Goal: Information Seeking & Learning: Check status

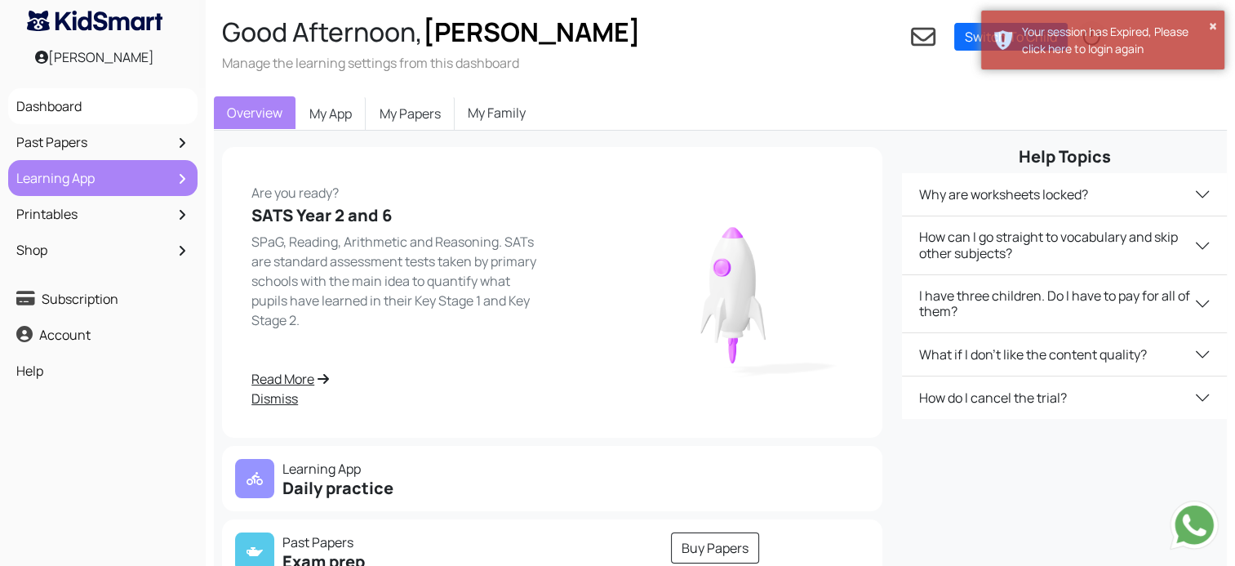
click at [87, 183] on link "Learning App" at bounding box center [102, 178] width 181 height 28
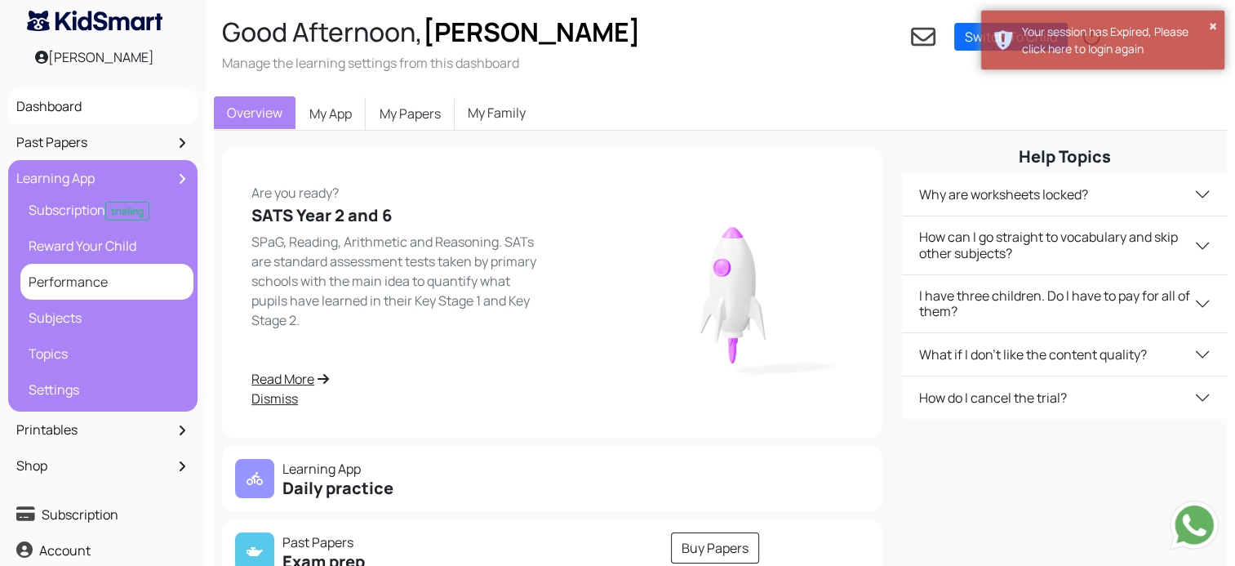
click at [82, 287] on link "Performance" at bounding box center [106, 282] width 165 height 28
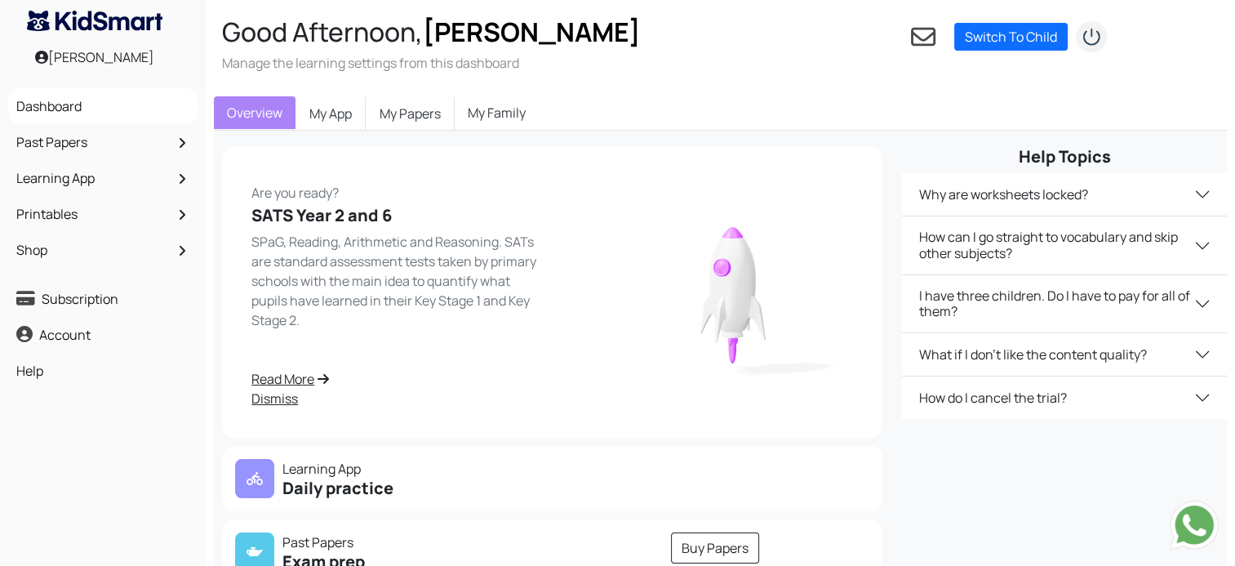
click at [464, 398] on link "Dismiss" at bounding box center [396, 399] width 291 height 20
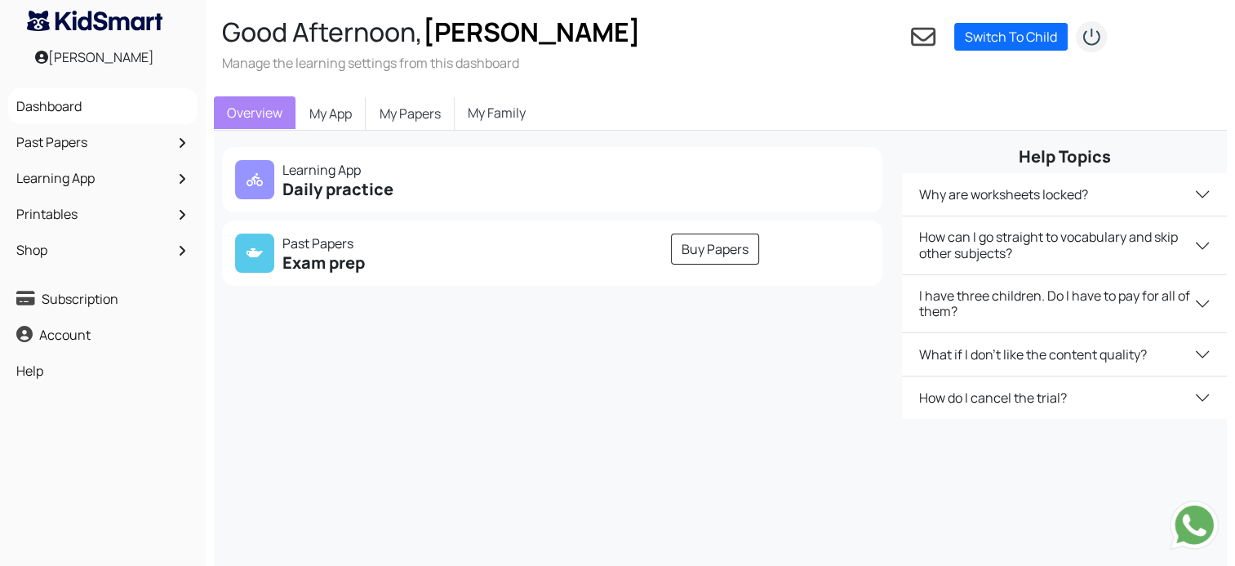
click at [264, 110] on link "Overview" at bounding box center [255, 112] width 82 height 33
click at [335, 111] on link "My App" at bounding box center [331, 113] width 70 height 34
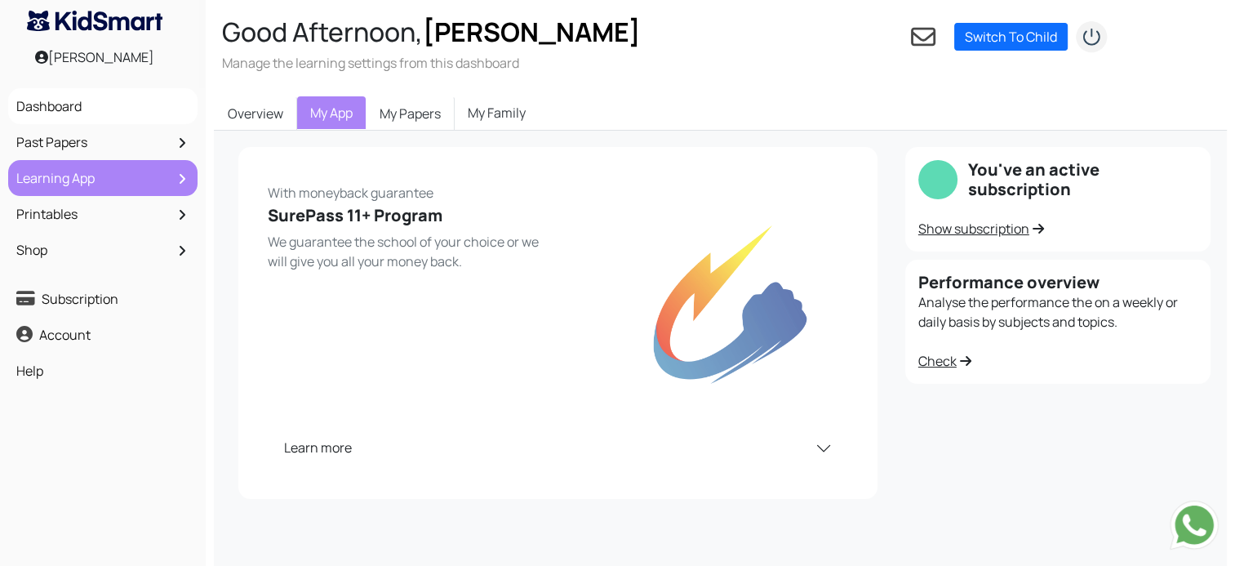
click at [95, 182] on link "Learning App" at bounding box center [102, 178] width 181 height 28
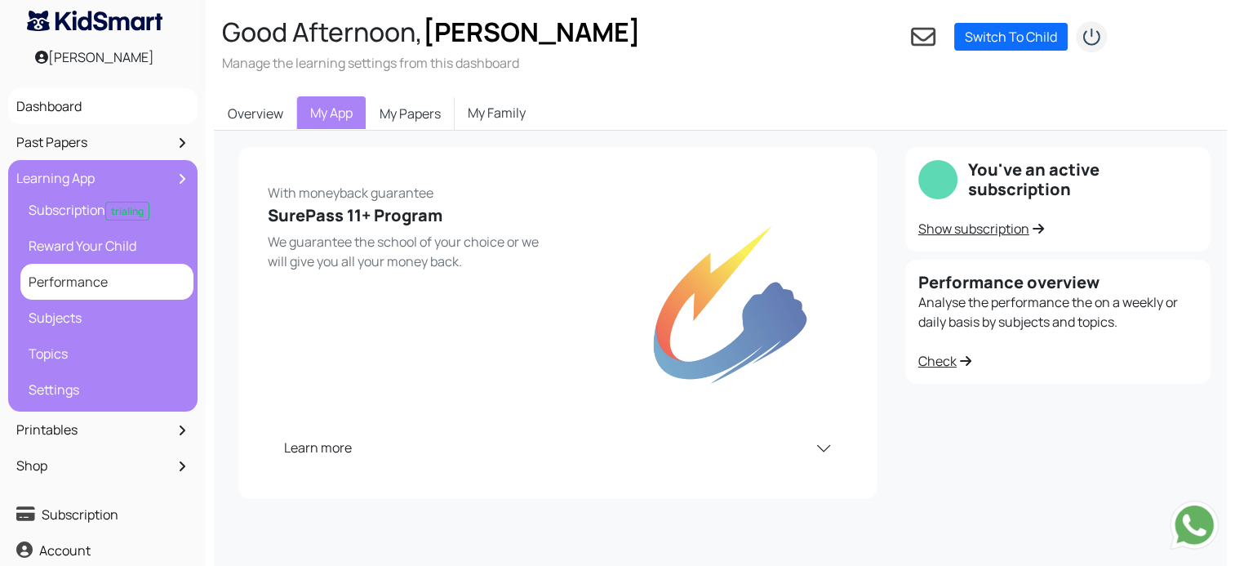
click at [78, 290] on link "Performance" at bounding box center [106, 282] width 165 height 28
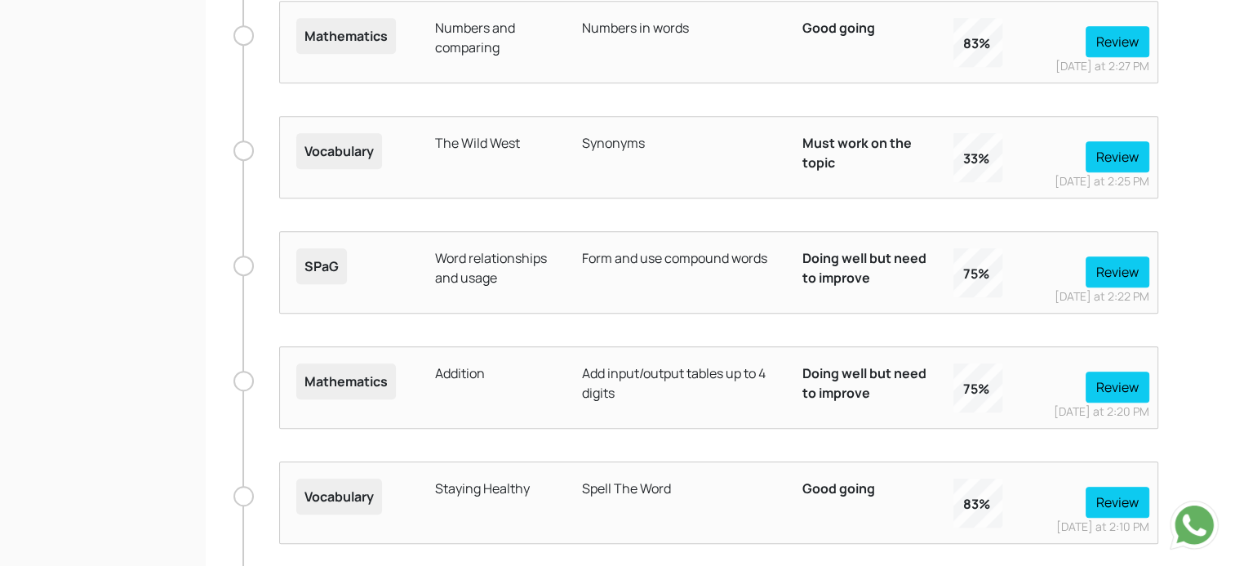
scroll to position [849, 0]
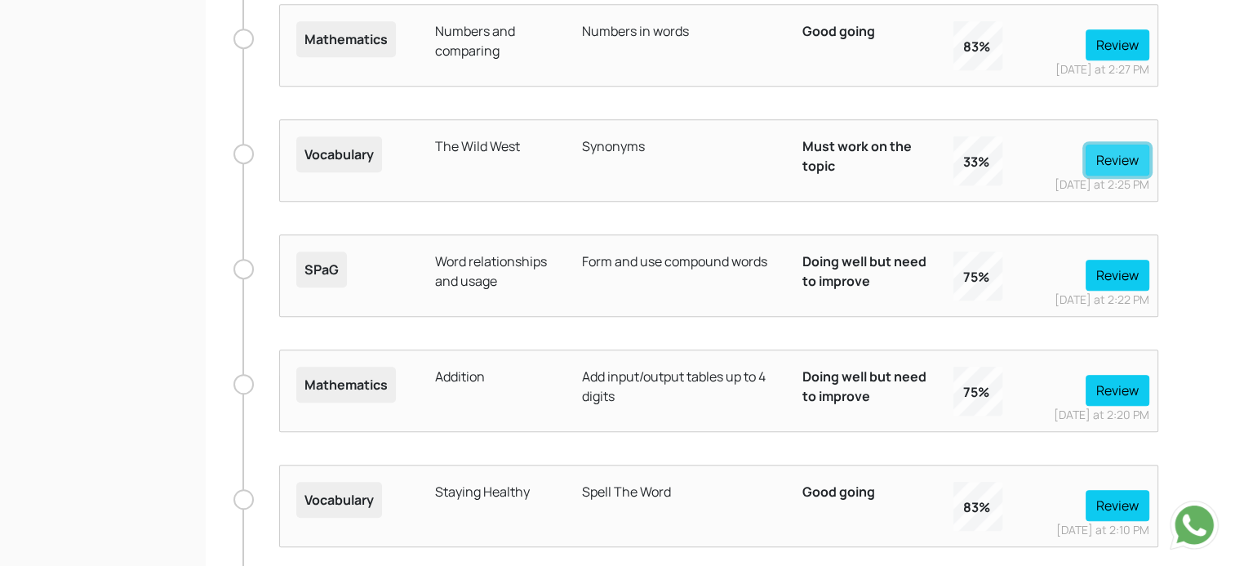
click at [1105, 157] on button "Review" at bounding box center [1118, 159] width 64 height 31
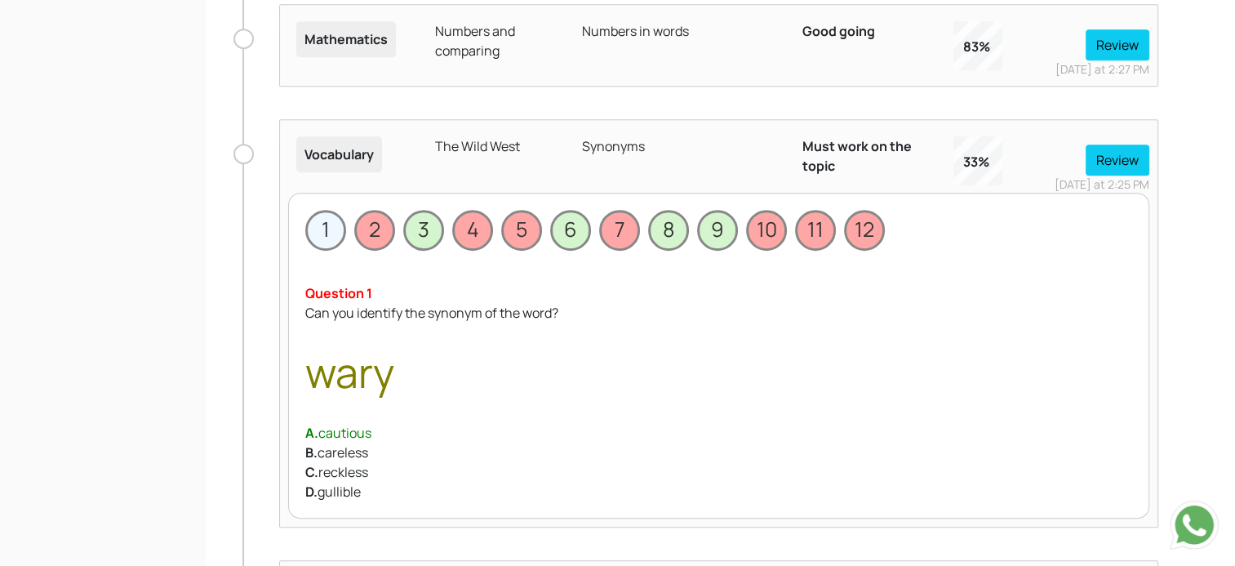
click at [324, 241] on span "1" at bounding box center [325, 230] width 41 height 41
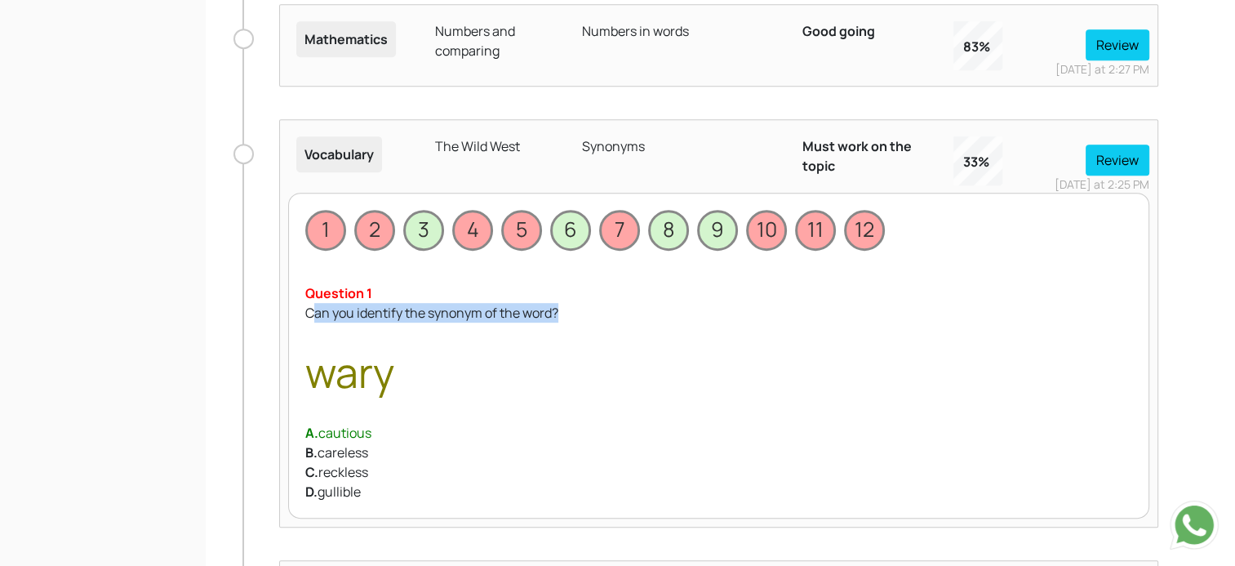
drag, startPoint x: 313, startPoint y: 310, endPoint x: 568, endPoint y: 313, distance: 255.5
click at [568, 313] on div "Can you identify the synonym of the word? wary" at bounding box center [718, 353] width 827 height 100
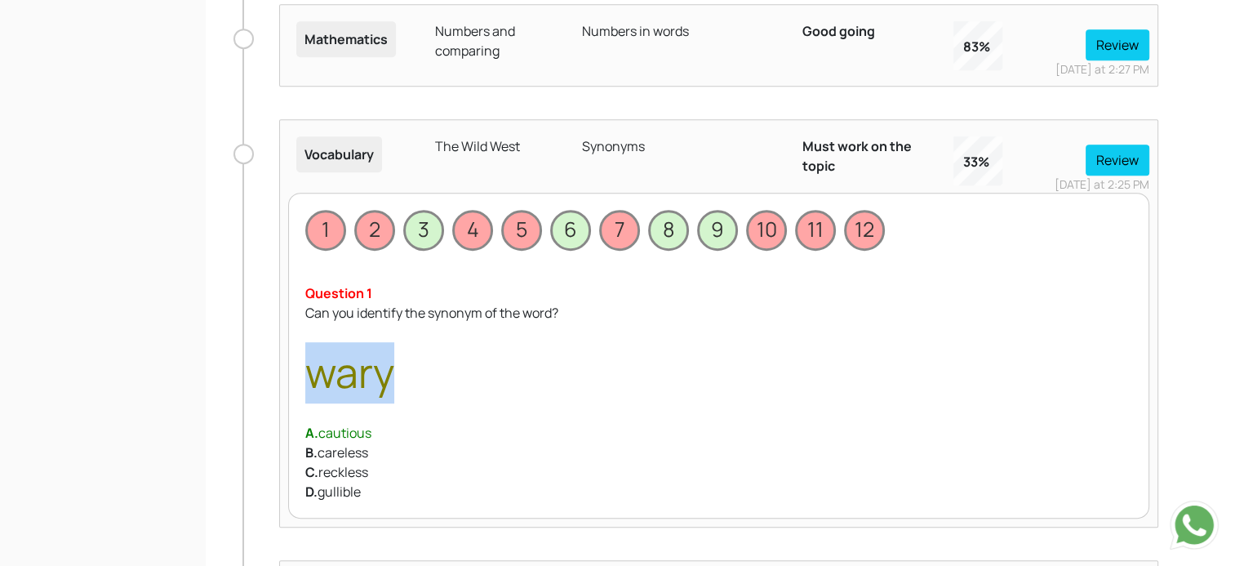
drag, startPoint x: 314, startPoint y: 374, endPoint x: 418, endPoint y: 376, distance: 103.7
click at [418, 376] on div "Can you identify the synonym of the word? wary" at bounding box center [718, 353] width 827 height 100
drag, startPoint x: 418, startPoint y: 376, endPoint x: 400, endPoint y: 372, distance: 18.3
click at [400, 372] on div "Can you identify the synonym of the word? wary" at bounding box center [718, 353] width 827 height 100
click at [344, 493] on div "D. gullible" at bounding box center [718, 492] width 827 height 20
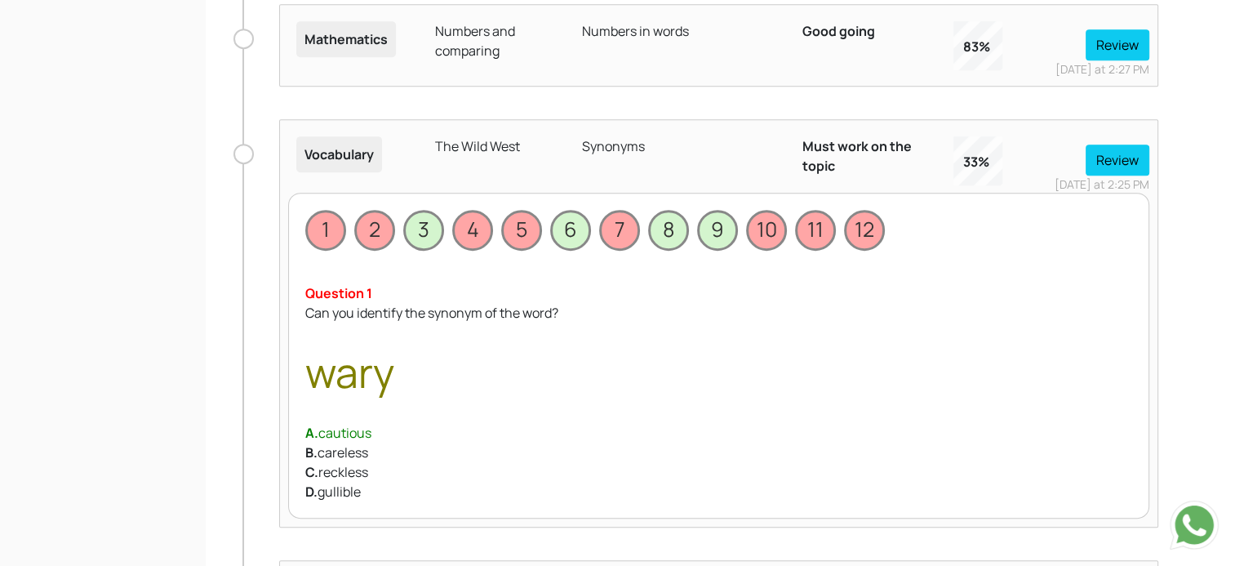
click at [344, 493] on div "D. gullible" at bounding box center [718, 492] width 827 height 20
drag, startPoint x: 344, startPoint y: 493, endPoint x: 335, endPoint y: 431, distance: 62.7
click at [335, 431] on div "A. cautious" at bounding box center [718, 433] width 827 height 20
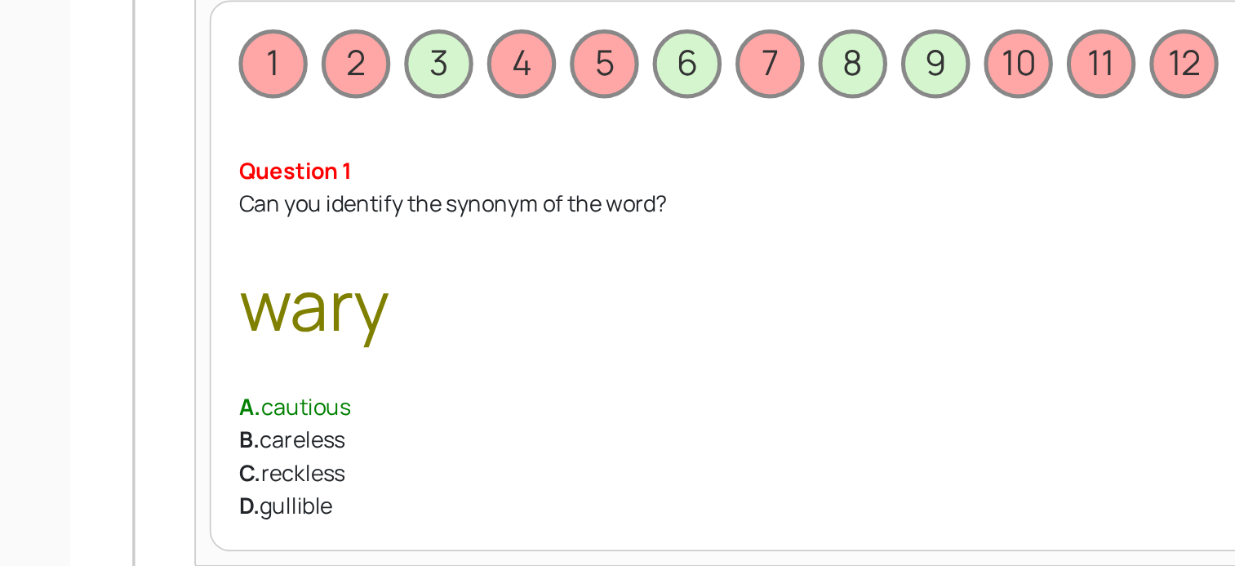
scroll to position [848, 0]
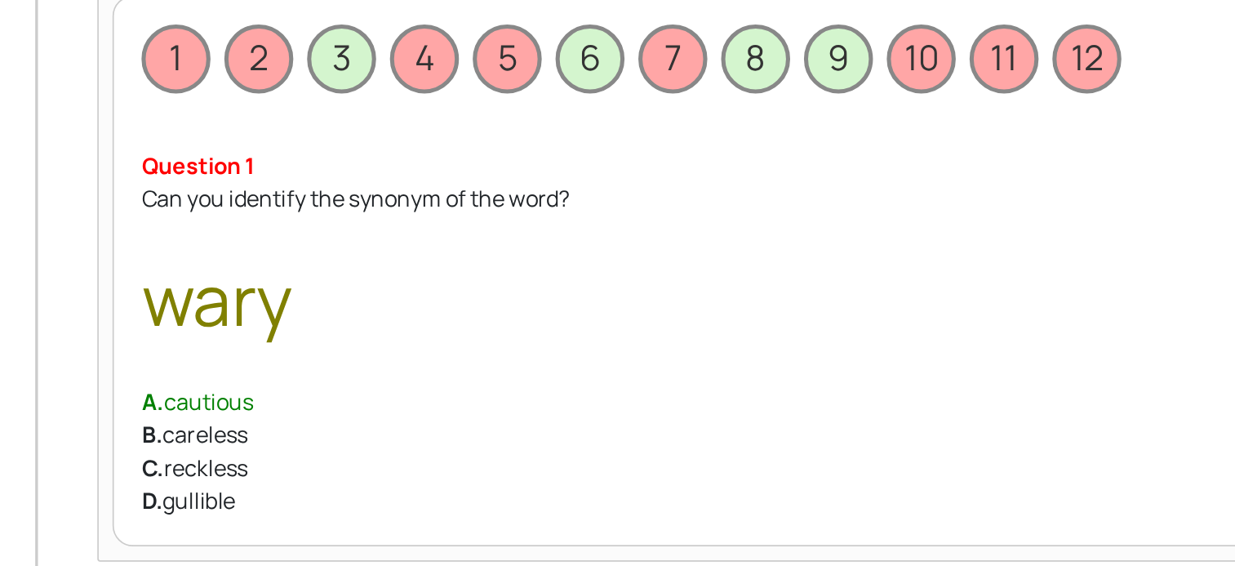
click at [394, 430] on div "A. cautious" at bounding box center [718, 433] width 827 height 20
click at [354, 377] on span "wary" at bounding box center [349, 372] width 89 height 56
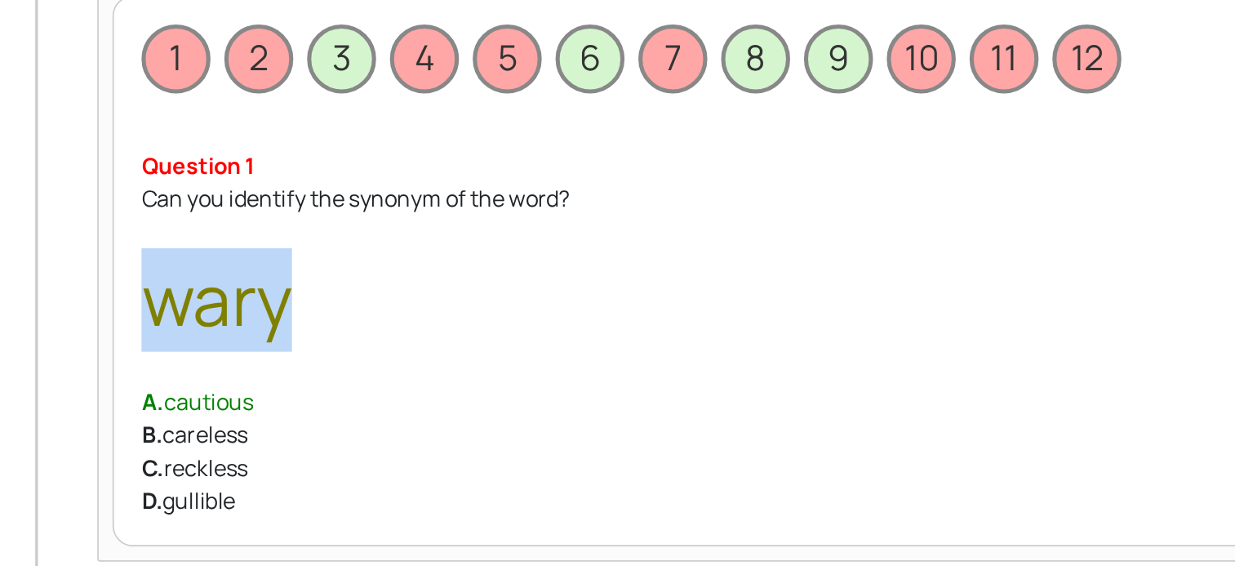
click at [354, 377] on span "wary" at bounding box center [349, 372] width 89 height 56
drag, startPoint x: 354, startPoint y: 377, endPoint x: 384, endPoint y: 375, distance: 29.5
click at [384, 375] on span "wary" at bounding box center [349, 372] width 89 height 56
click at [398, 376] on div "Can you identify the synonym of the word? wary" at bounding box center [718, 353] width 827 height 100
drag, startPoint x: 301, startPoint y: 376, endPoint x: 393, endPoint y: 377, distance: 92.2
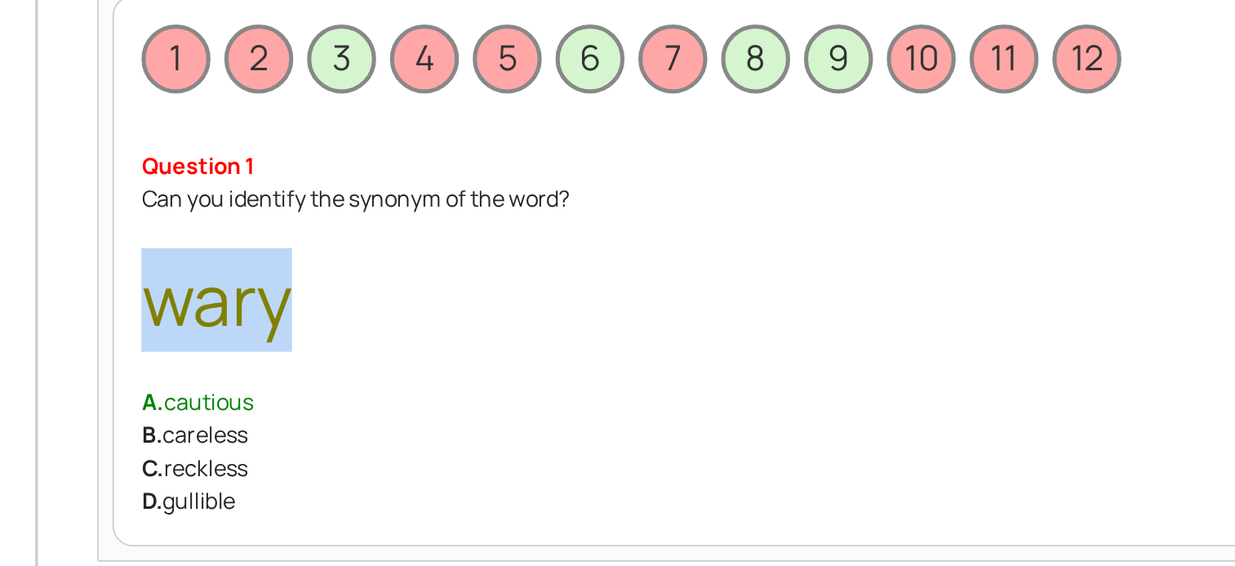
click at [393, 377] on div "1 2 3 4 5 6 7 8 9 10 11 12 You got this wrong Question 1 Can you identify the s…" at bounding box center [718, 356] width 861 height 326
drag, startPoint x: 393, startPoint y: 377, endPoint x: 379, endPoint y: 380, distance: 15.1
click at [379, 380] on span "wary" at bounding box center [349, 372] width 89 height 56
click at [352, 372] on span "wary" at bounding box center [349, 372] width 89 height 56
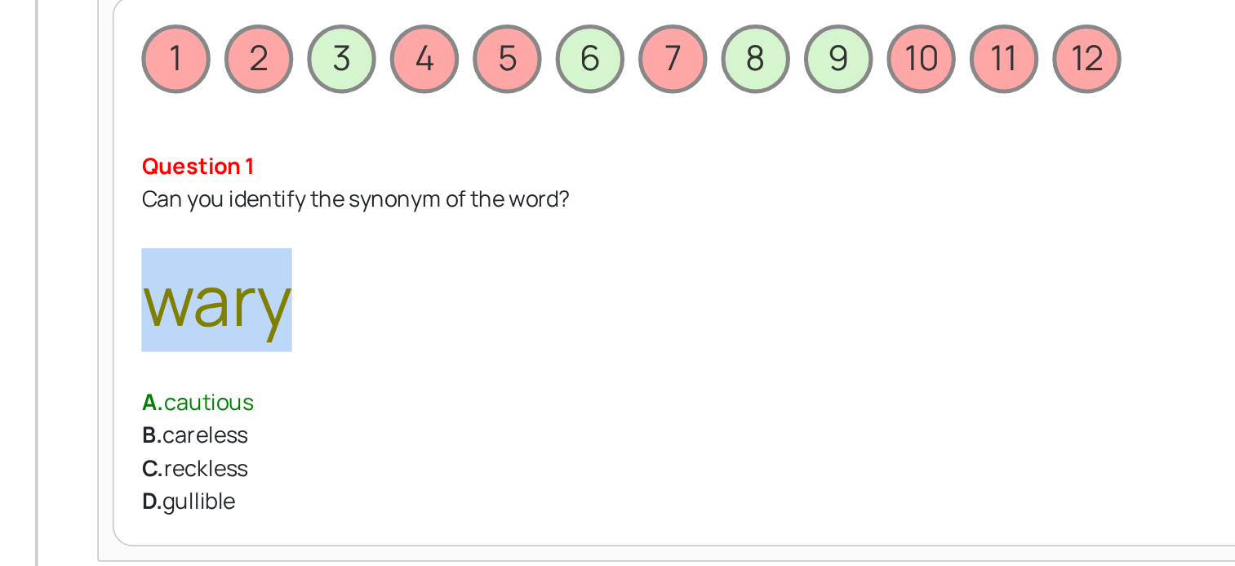
click at [352, 372] on span "wary" at bounding box center [349, 372] width 89 height 56
click at [395, 371] on div "Can you identify the synonym of the word? wary" at bounding box center [718, 353] width 827 height 100
drag, startPoint x: 310, startPoint y: 371, endPoint x: 384, endPoint y: 374, distance: 73.5
click at [384, 374] on span "wary" at bounding box center [349, 372] width 89 height 56
click at [390, 376] on span "wary" at bounding box center [349, 372] width 89 height 56
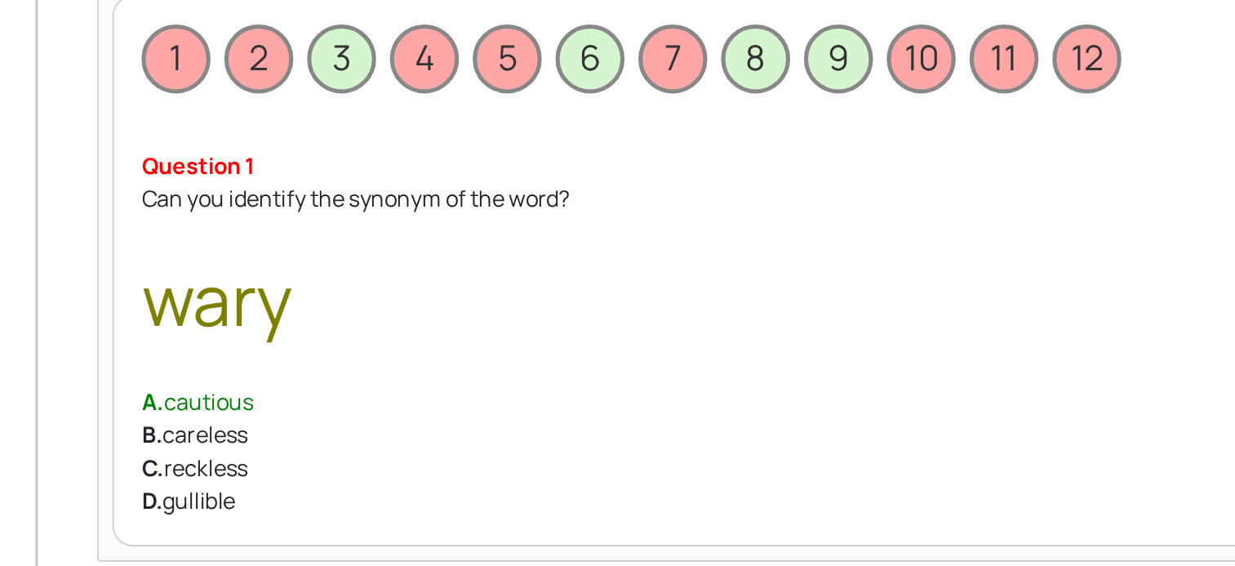
click at [349, 434] on div "A. cautious" at bounding box center [718, 433] width 827 height 20
click at [353, 436] on div "A. cautious" at bounding box center [718, 433] width 827 height 20
click at [354, 386] on span "wary" at bounding box center [349, 372] width 89 height 56
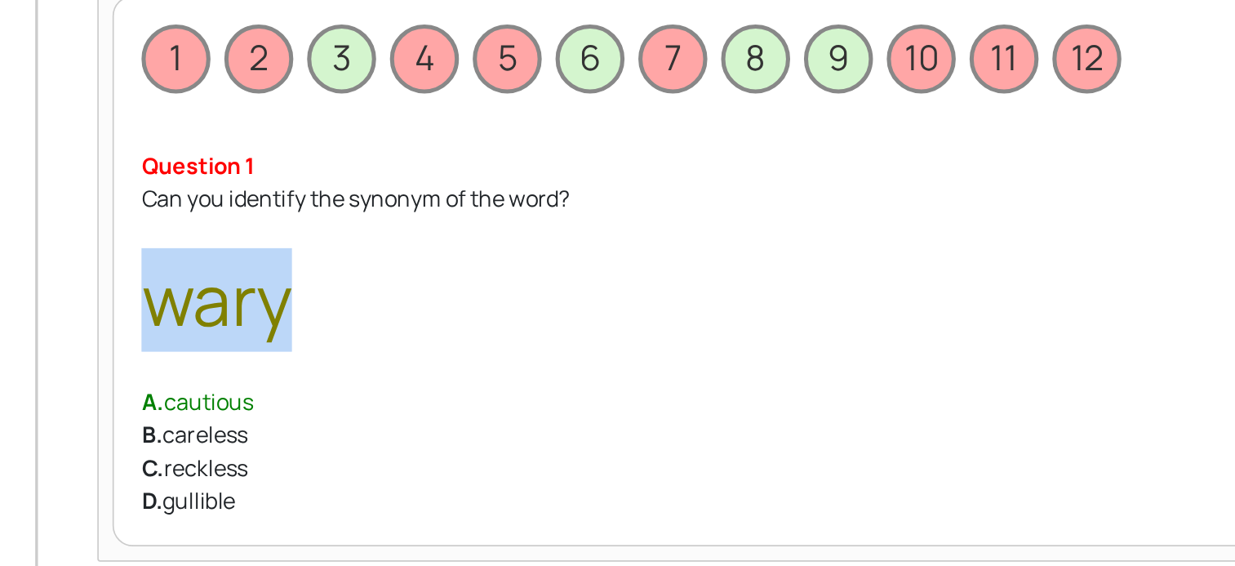
click at [354, 386] on span "wary" at bounding box center [349, 372] width 89 height 56
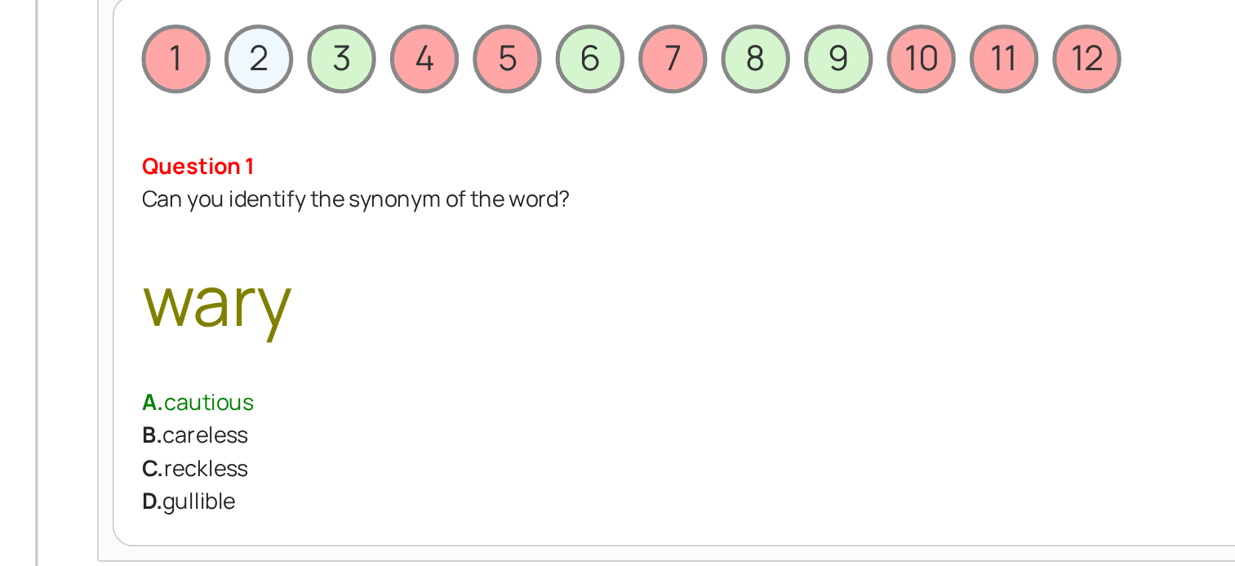
click at [371, 238] on span "2" at bounding box center [374, 230] width 41 height 41
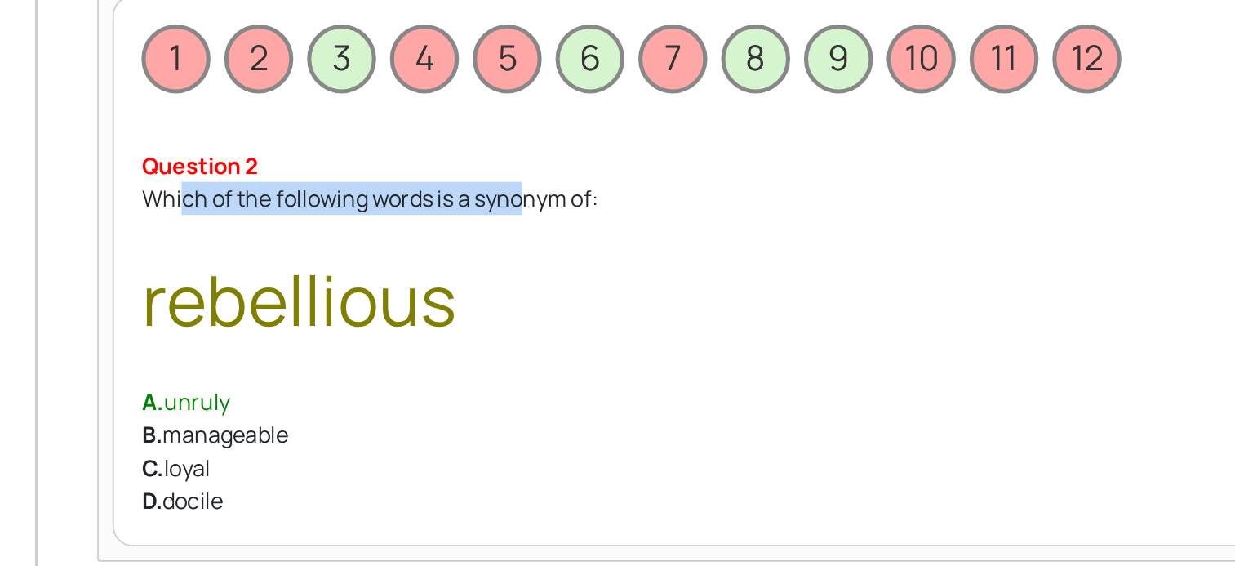
drag, startPoint x: 327, startPoint y: 313, endPoint x: 531, endPoint y: 302, distance: 204.4
click at [531, 303] on div "Which of the following words is a synonym of: rebellious" at bounding box center [718, 353] width 827 height 100
drag, startPoint x: 531, startPoint y: 302, endPoint x: 519, endPoint y: 313, distance: 16.2
click at [519, 313] on div "Which of the following words is a synonym of: rebellious" at bounding box center [718, 353] width 827 height 100
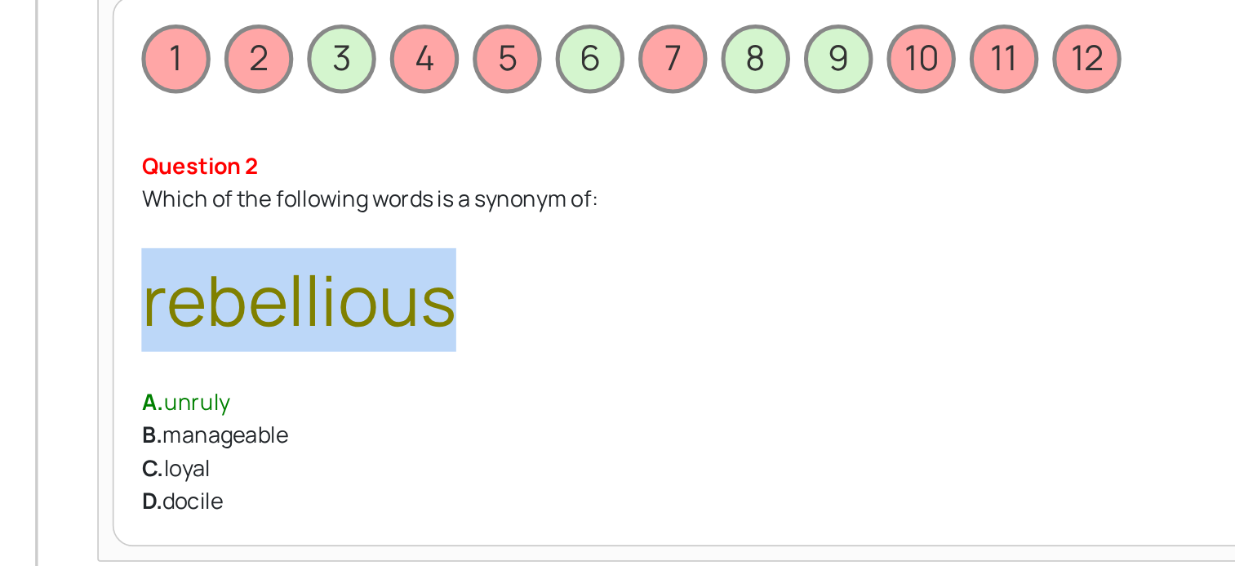
drag, startPoint x: 305, startPoint y: 379, endPoint x: 492, endPoint y: 372, distance: 187.0
click at [492, 372] on div "Which of the following words is a synonym of: rebellious" at bounding box center [718, 353] width 827 height 100
drag, startPoint x: 492, startPoint y: 372, endPoint x: 431, endPoint y: 377, distance: 61.4
click at [431, 377] on span "rebellious" at bounding box center [398, 372] width 186 height 56
click at [417, 376] on span "rebellious" at bounding box center [398, 372] width 186 height 56
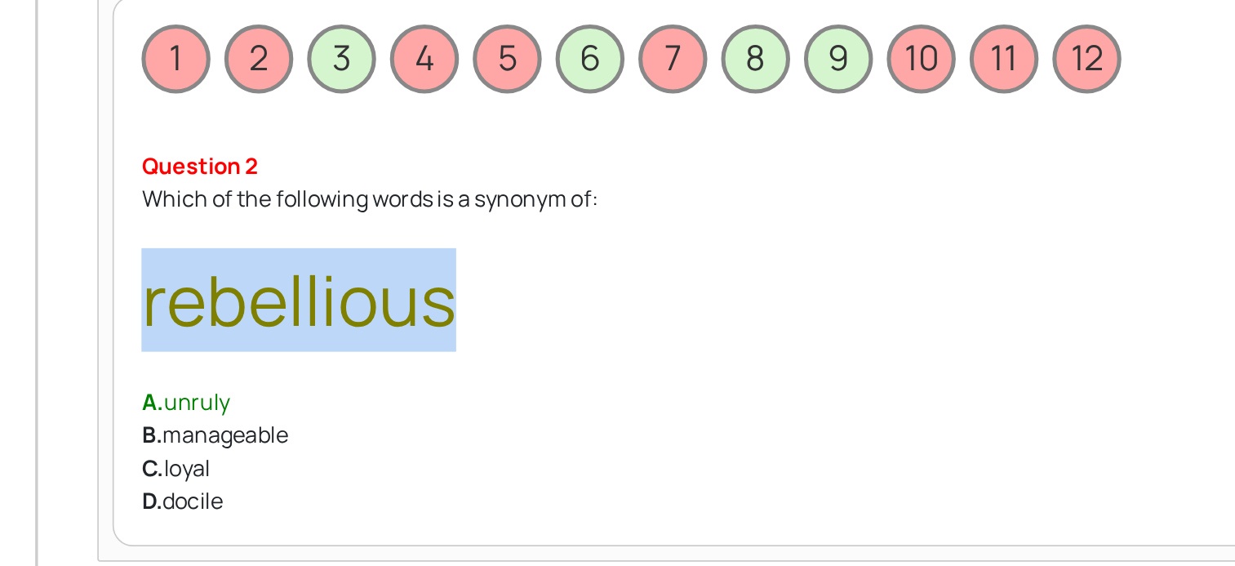
click at [417, 376] on span "rebellious" at bounding box center [398, 372] width 186 height 56
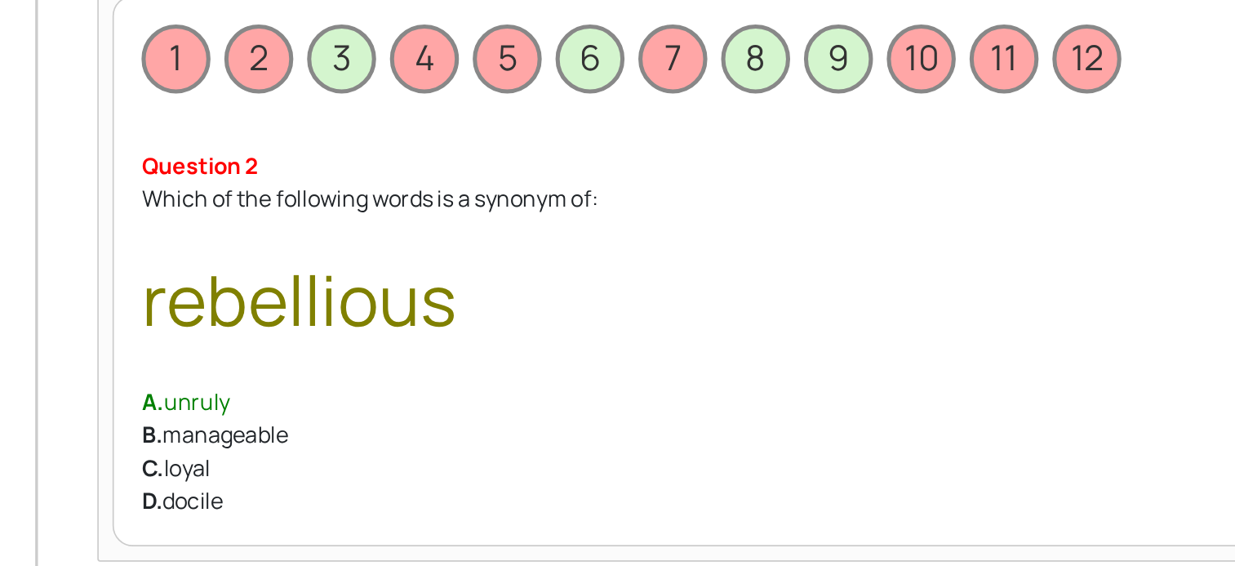
click at [347, 433] on div "A. unruly" at bounding box center [718, 433] width 827 height 20
click at [327, 439] on div "A. unruly" at bounding box center [718, 433] width 827 height 20
click at [346, 448] on div "B. manageable" at bounding box center [718, 452] width 827 height 20
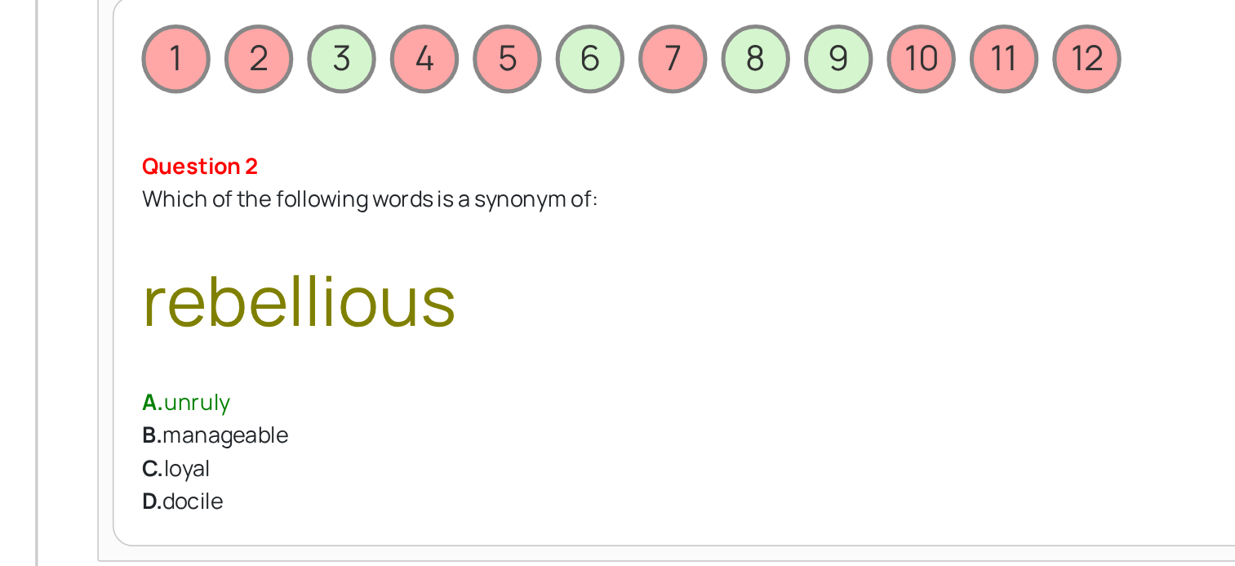
click at [328, 469] on div "C. loyal" at bounding box center [718, 472] width 827 height 20
click at [330, 487] on div "D. docile" at bounding box center [718, 492] width 827 height 20
click at [335, 433] on div "A. unruly" at bounding box center [718, 433] width 827 height 20
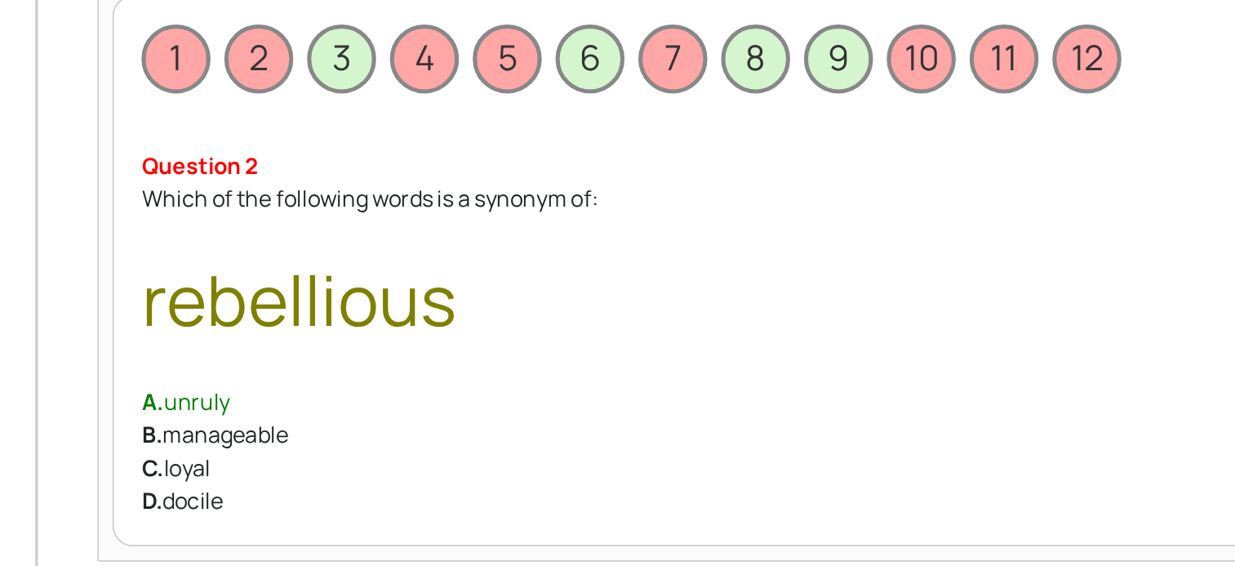
click at [335, 433] on div "A. unruly" at bounding box center [718, 433] width 827 height 20
click at [398, 377] on span "rebellious" at bounding box center [398, 372] width 186 height 56
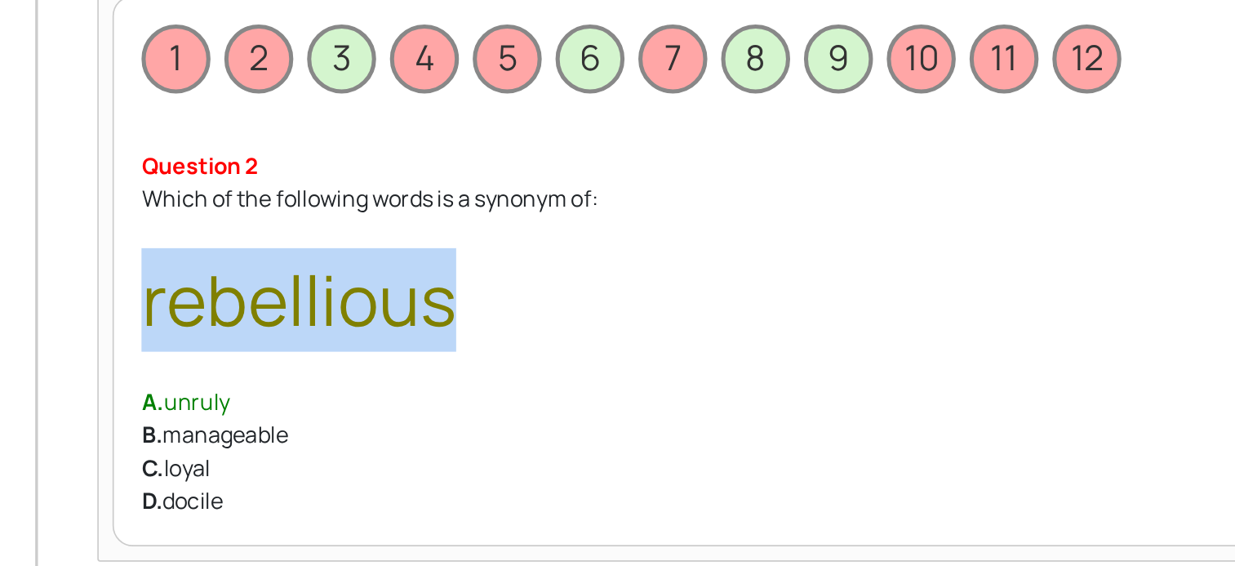
click at [398, 377] on span "rebellious" at bounding box center [398, 372] width 186 height 56
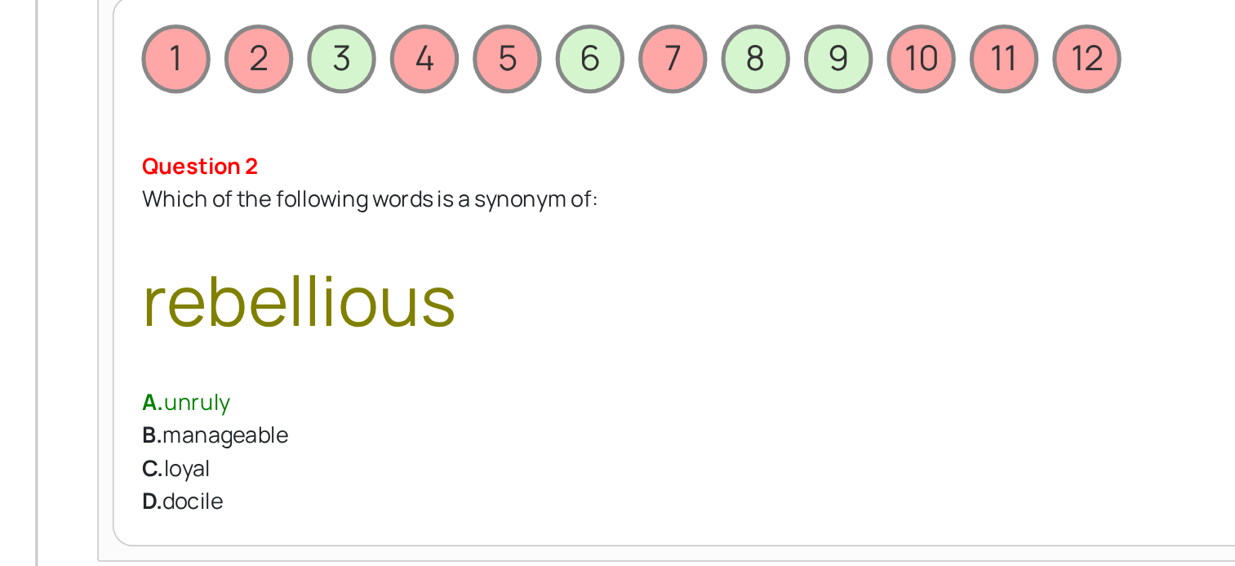
click at [375, 375] on span "rebellious" at bounding box center [398, 372] width 186 height 56
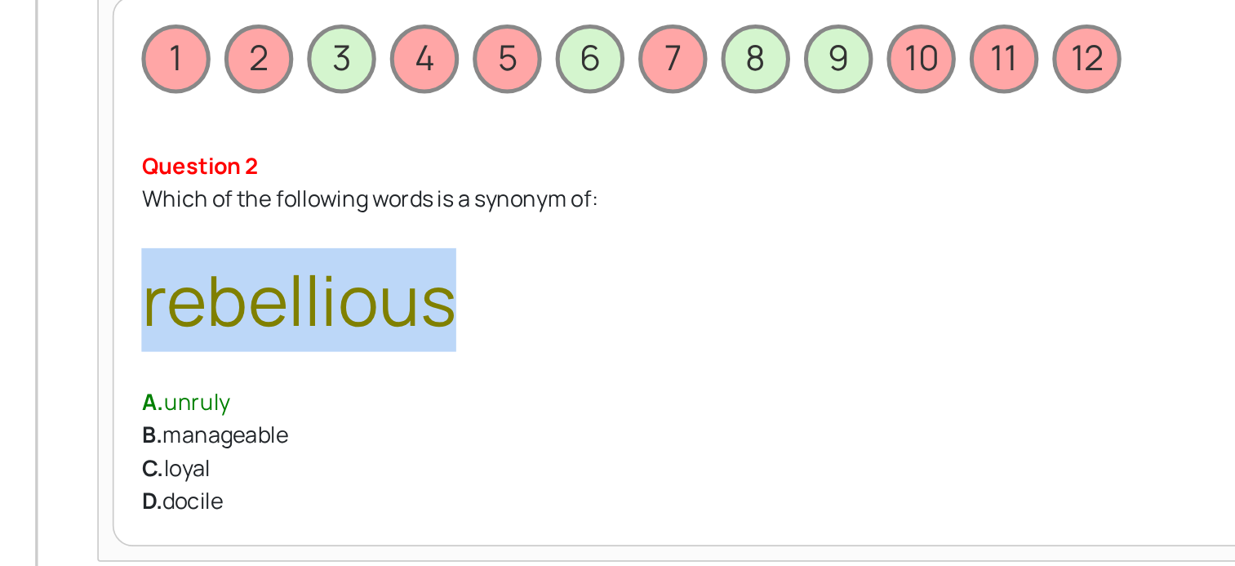
click at [375, 375] on span "rebellious" at bounding box center [398, 372] width 186 height 56
drag, startPoint x: 375, startPoint y: 375, endPoint x: 564, endPoint y: 375, distance: 189.4
click at [564, 375] on div "Which of the following words is a synonym of: rebellious" at bounding box center [718, 353] width 827 height 100
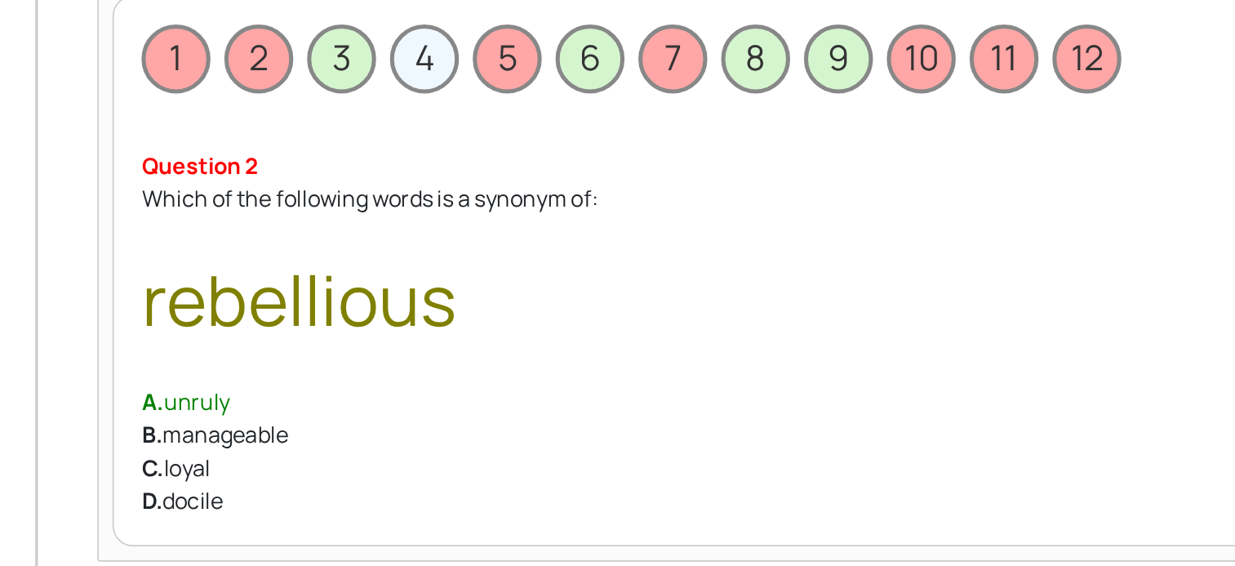
click at [471, 227] on span "4" at bounding box center [472, 230] width 41 height 41
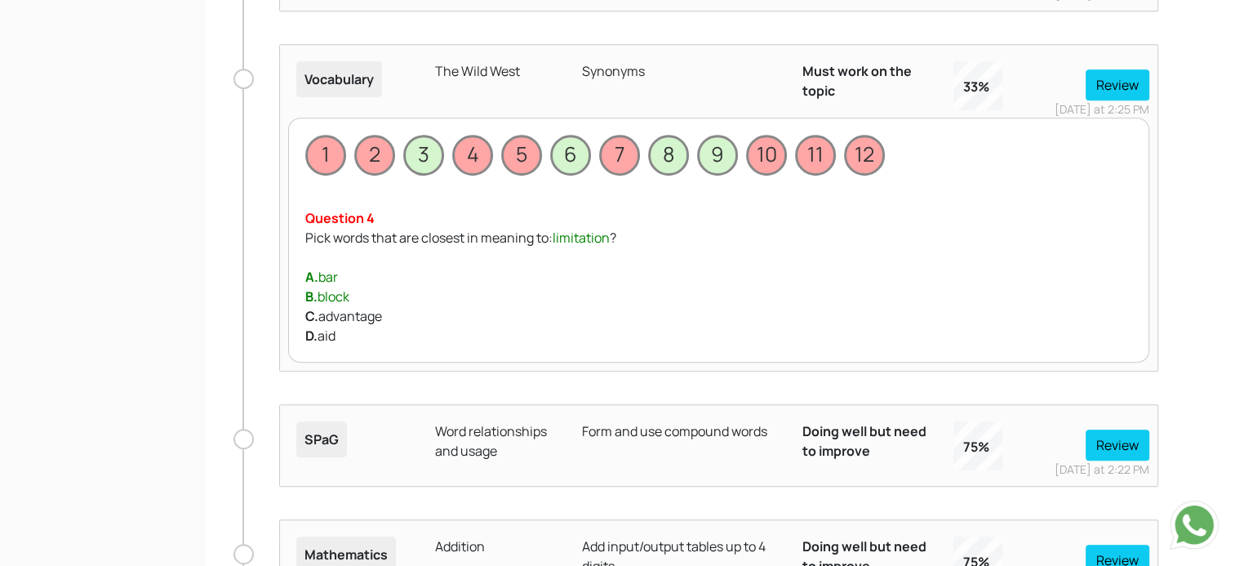
scroll to position [917, 0]
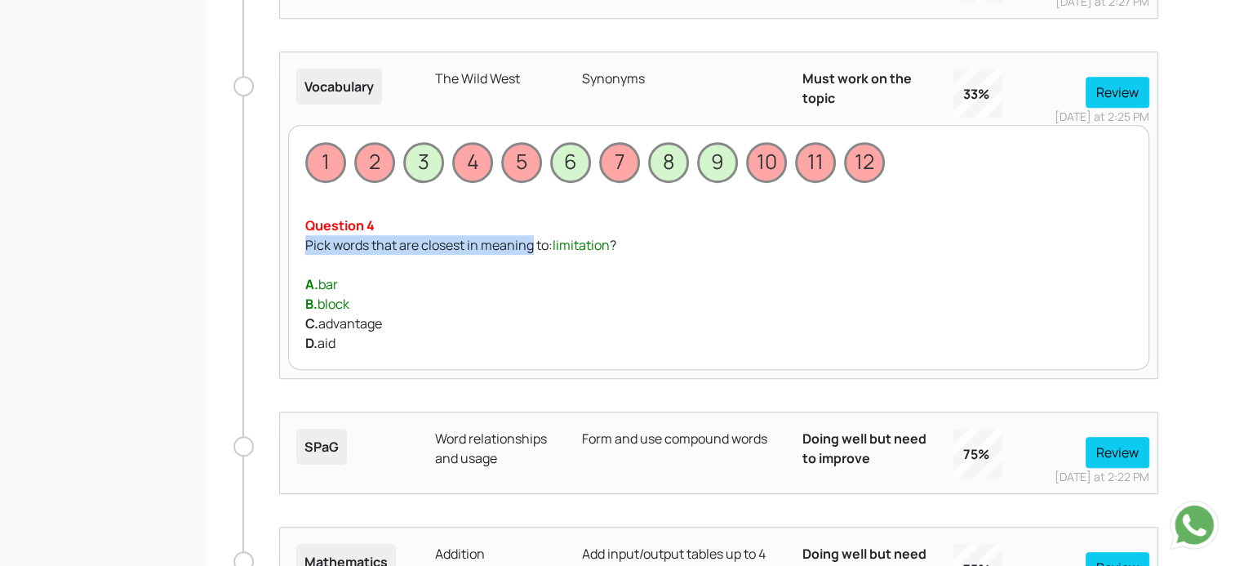
drag, startPoint x: 313, startPoint y: 243, endPoint x: 531, endPoint y: 238, distance: 218.8
click at [531, 238] on div "Pick words that are closest in meaning to: limitation ?" at bounding box center [718, 245] width 827 height 20
drag, startPoint x: 531, startPoint y: 238, endPoint x: 603, endPoint y: 249, distance: 72.6
click at [603, 249] on span "limitation" at bounding box center [581, 245] width 57 height 18
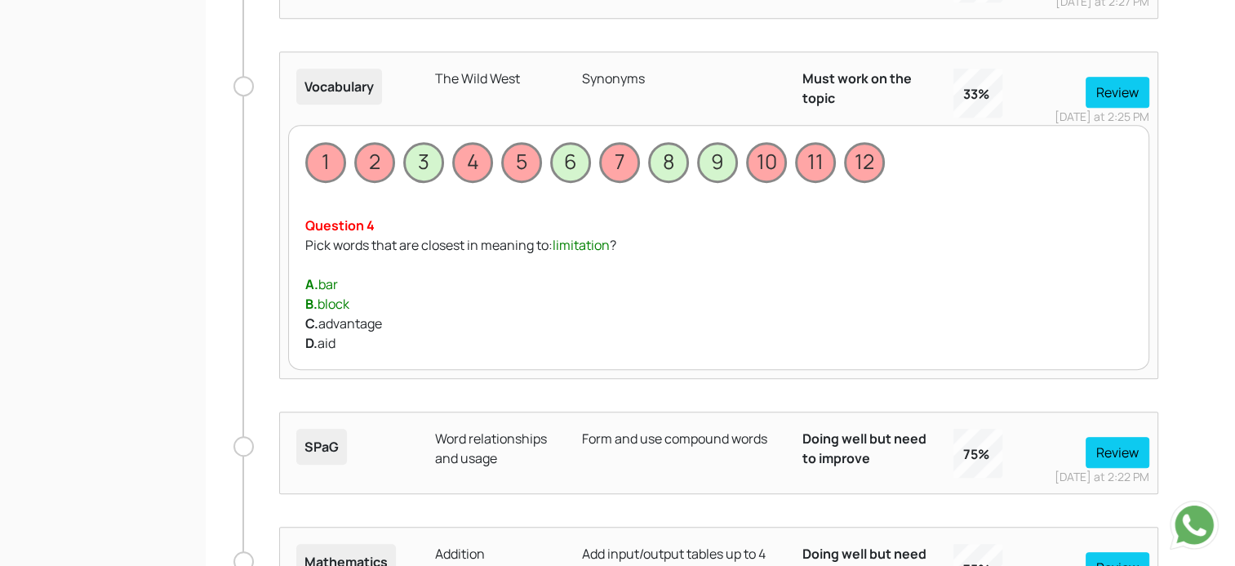
drag, startPoint x: 603, startPoint y: 249, endPoint x: 615, endPoint y: 247, distance: 12.5
click at [615, 247] on div "Pick words that are closest in meaning to: limitation ?" at bounding box center [718, 245] width 827 height 20
drag, startPoint x: 611, startPoint y: 245, endPoint x: 555, endPoint y: 244, distance: 55.5
click at [555, 244] on span "limitation" at bounding box center [581, 245] width 57 height 18
drag, startPoint x: 555, startPoint y: 244, endPoint x: 578, endPoint y: 242, distance: 23.0
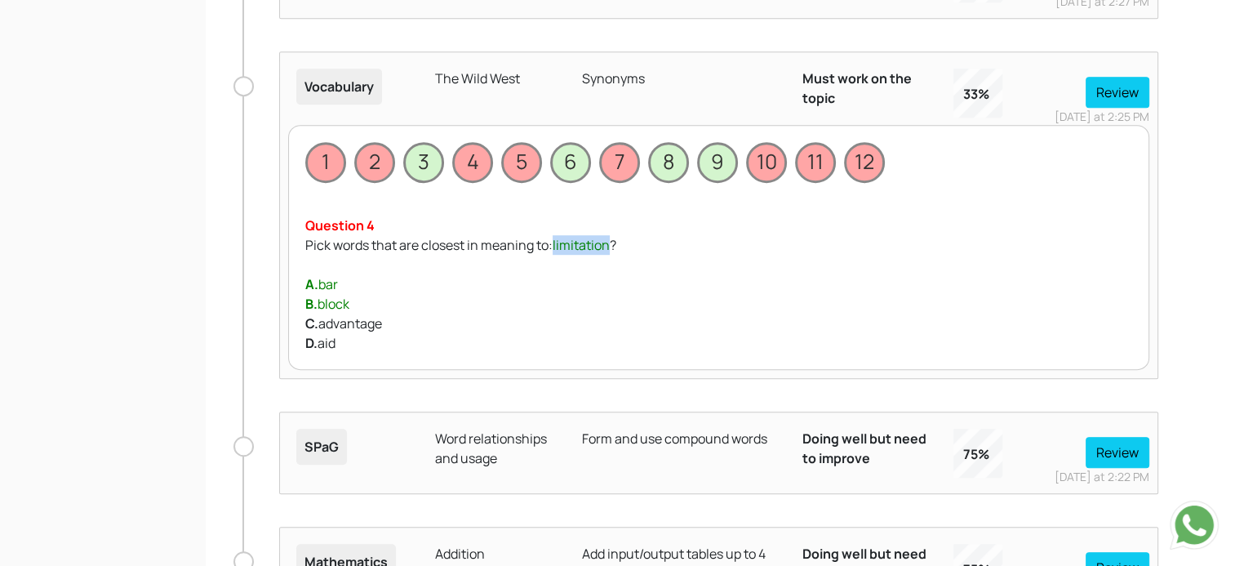
click at [578, 242] on span "limitation" at bounding box center [581, 245] width 57 height 18
click at [610, 241] on span "limitation" at bounding box center [581, 245] width 57 height 18
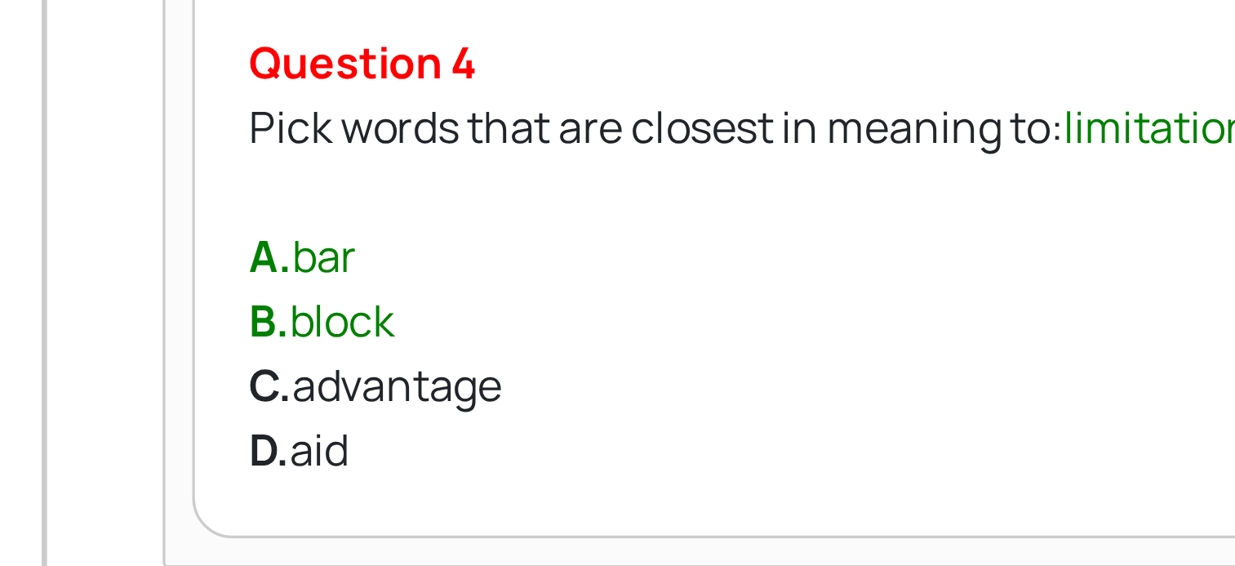
click at [584, 239] on span "limitation" at bounding box center [581, 245] width 57 height 18
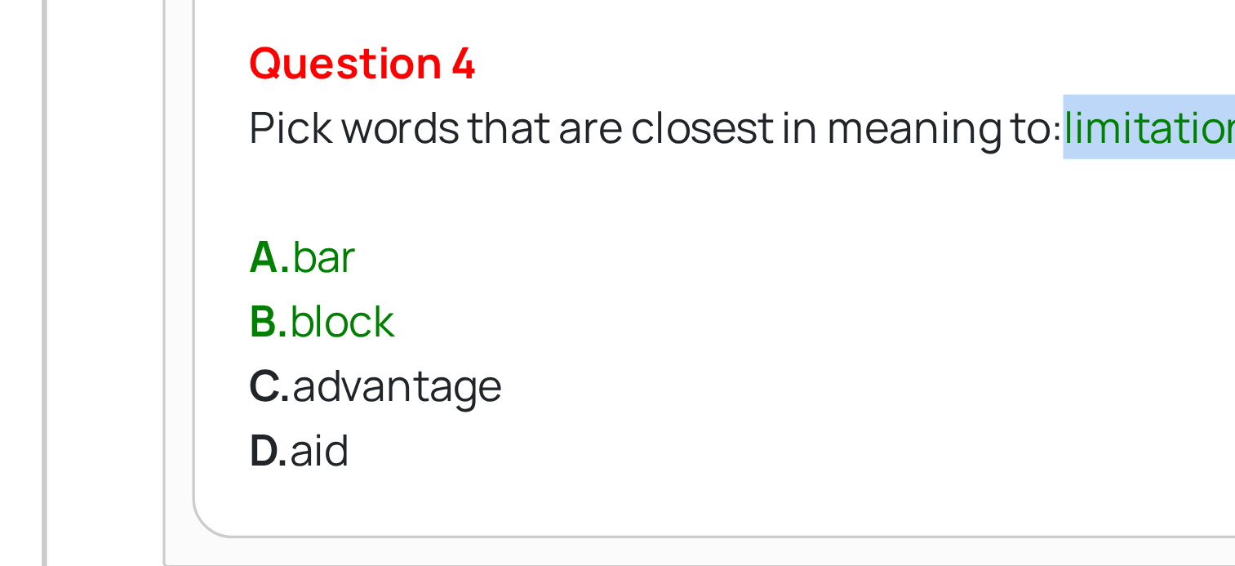
click at [584, 239] on span "limitation" at bounding box center [581, 245] width 57 height 18
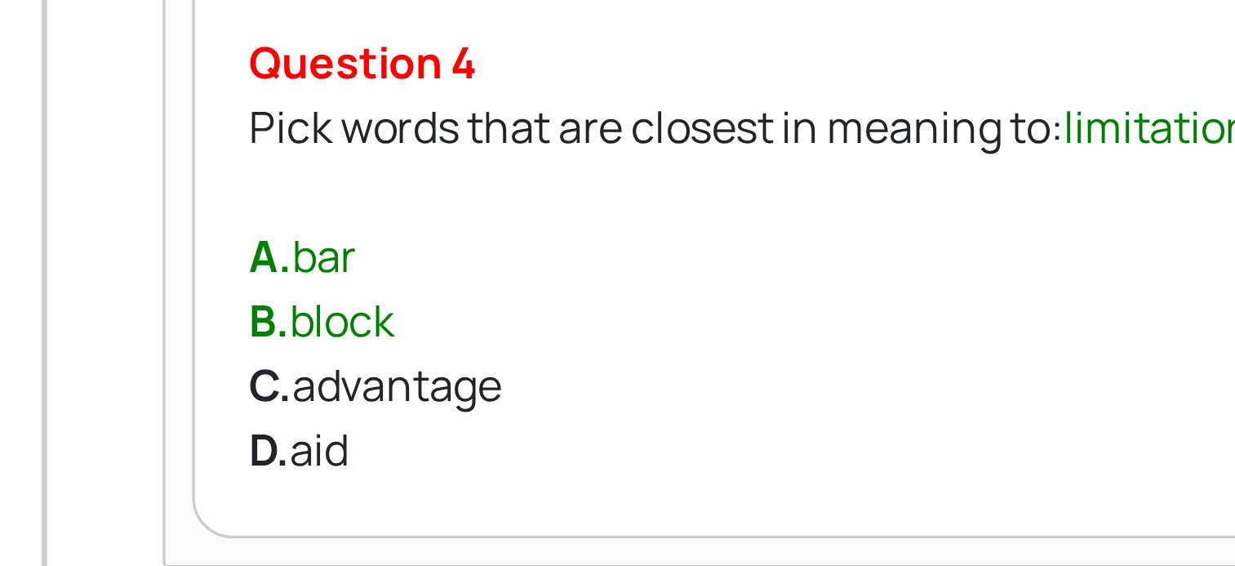
click at [361, 324] on div "C. advantage" at bounding box center [718, 323] width 827 height 20
drag, startPoint x: 361, startPoint y: 324, endPoint x: 333, endPoint y: 339, distance: 31.4
click at [333, 339] on div "D. aid" at bounding box center [718, 343] width 827 height 20
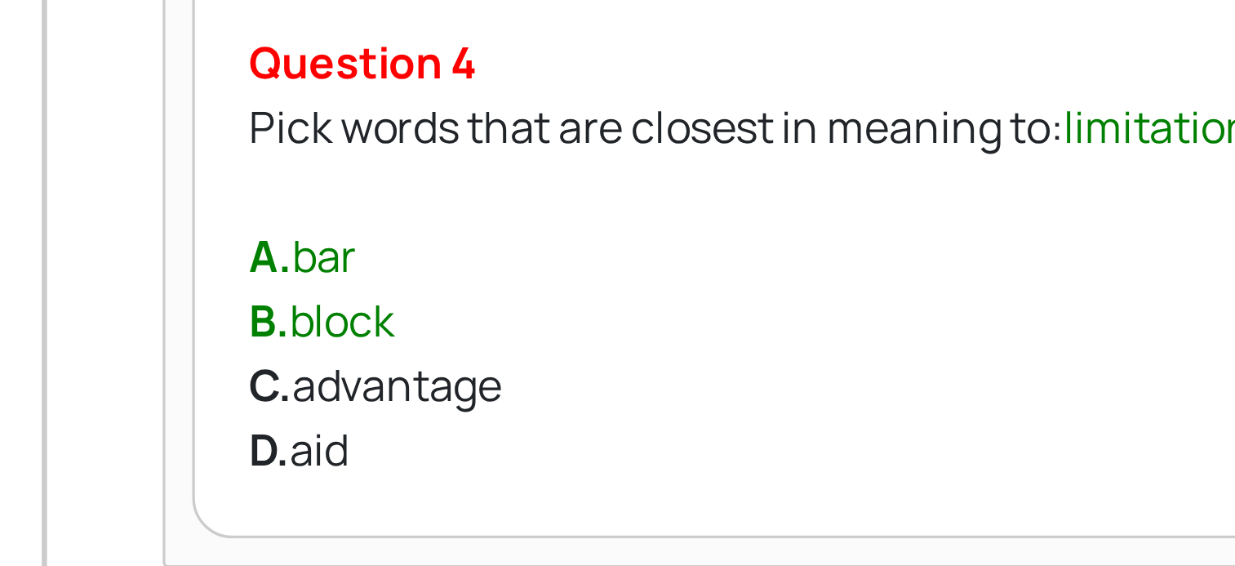
click at [330, 340] on div "D. aid" at bounding box center [718, 343] width 827 height 20
drag, startPoint x: 330, startPoint y: 340, endPoint x: 340, endPoint y: 321, distance: 21.6
click at [340, 321] on div "C. advantage" at bounding box center [718, 323] width 827 height 20
click at [330, 285] on div "A. bar" at bounding box center [718, 284] width 827 height 20
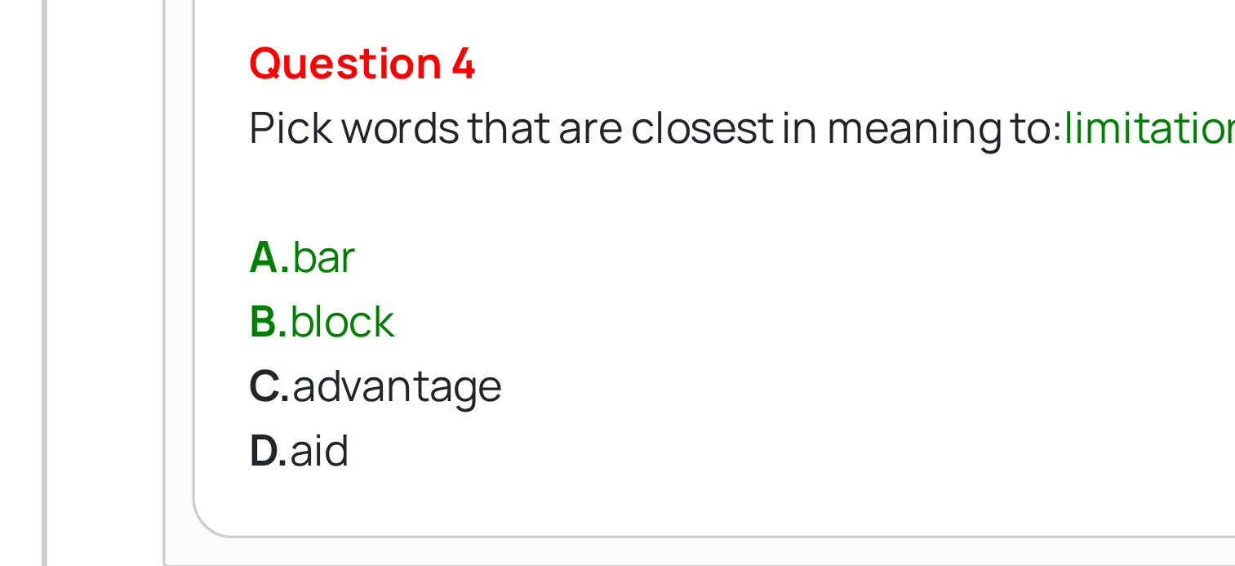
click at [330, 285] on div "A. bar" at bounding box center [718, 284] width 827 height 20
drag, startPoint x: 330, startPoint y: 285, endPoint x: 332, endPoint y: 304, distance: 19.7
click at [332, 304] on div "B. block" at bounding box center [718, 304] width 827 height 20
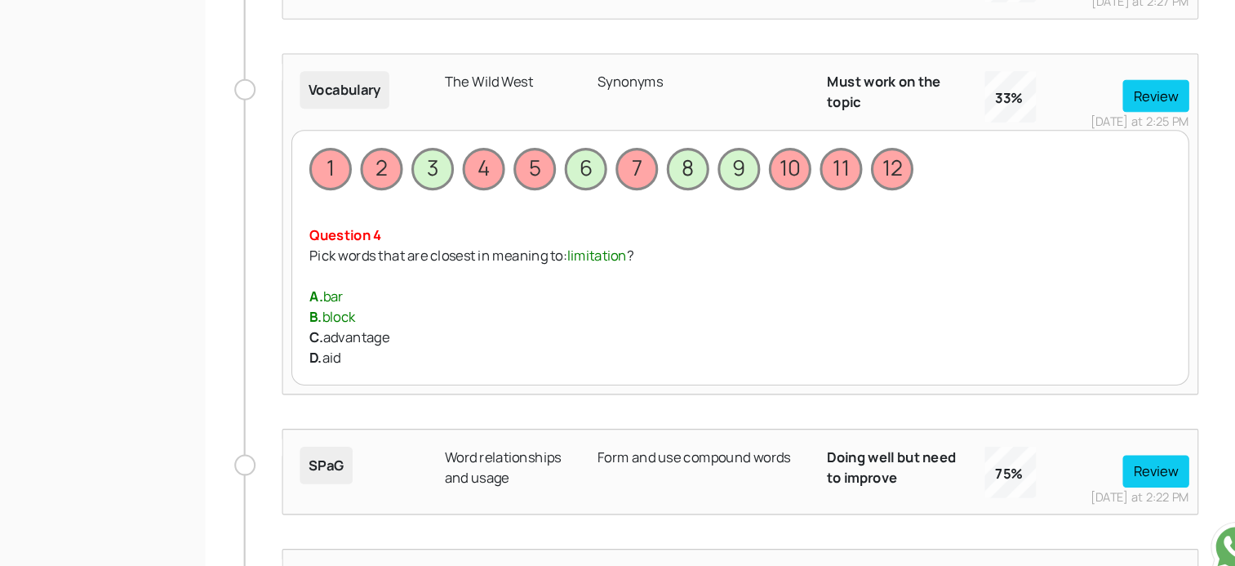
scroll to position [904, 0]
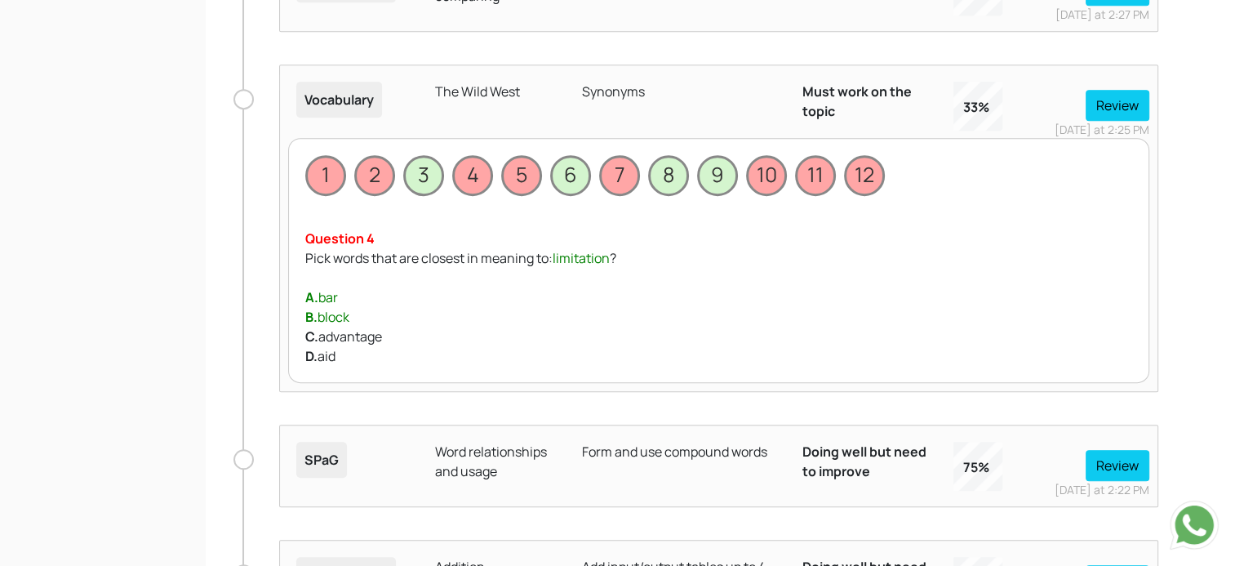
click at [580, 242] on div "Question 4" at bounding box center [718, 239] width 827 height 20
click at [526, 180] on span "5" at bounding box center [521, 175] width 41 height 41
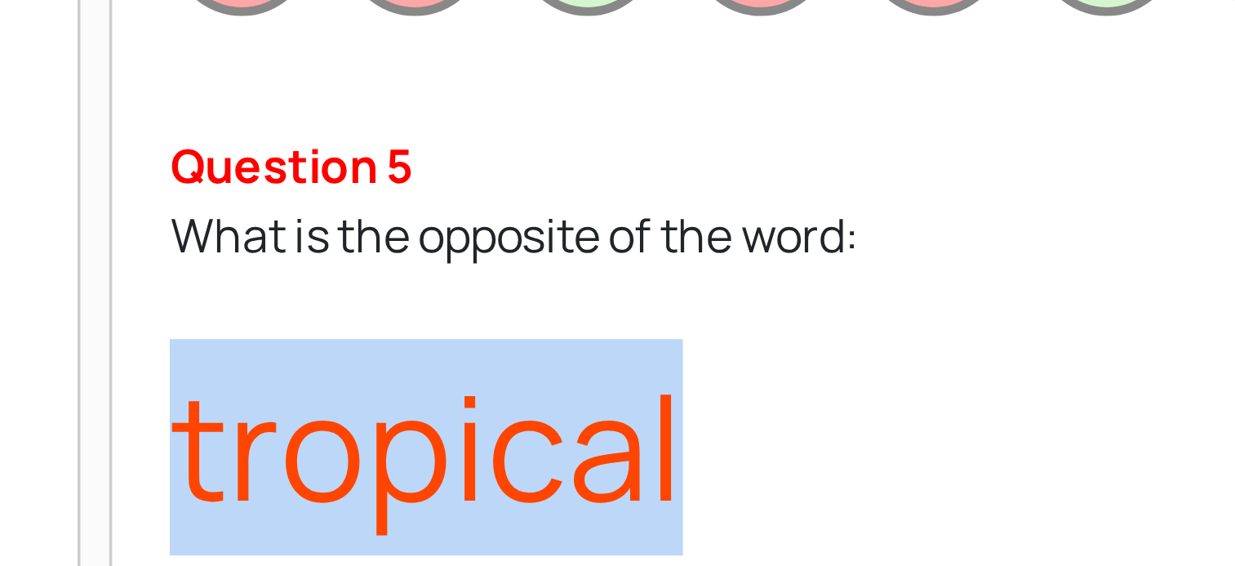
drag, startPoint x: 311, startPoint y: 308, endPoint x: 450, endPoint y: 304, distance: 138.8
click at [450, 304] on div "What is the opposite of the word: tropical" at bounding box center [718, 298] width 827 height 100
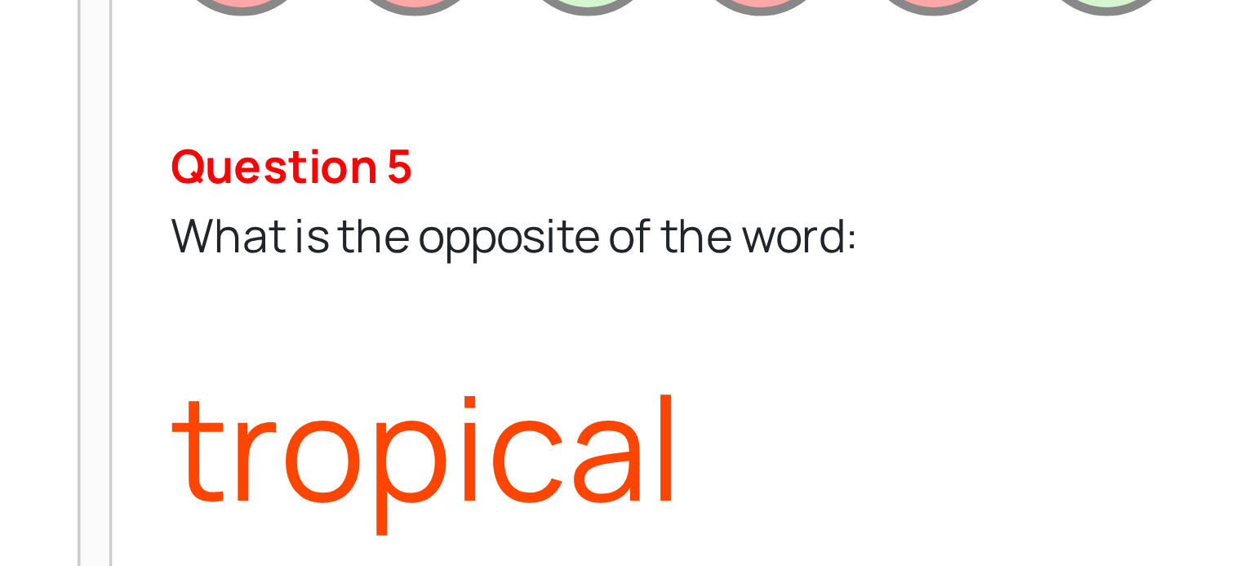
click at [410, 260] on div "What is the opposite of the word: tropical" at bounding box center [718, 298] width 827 height 100
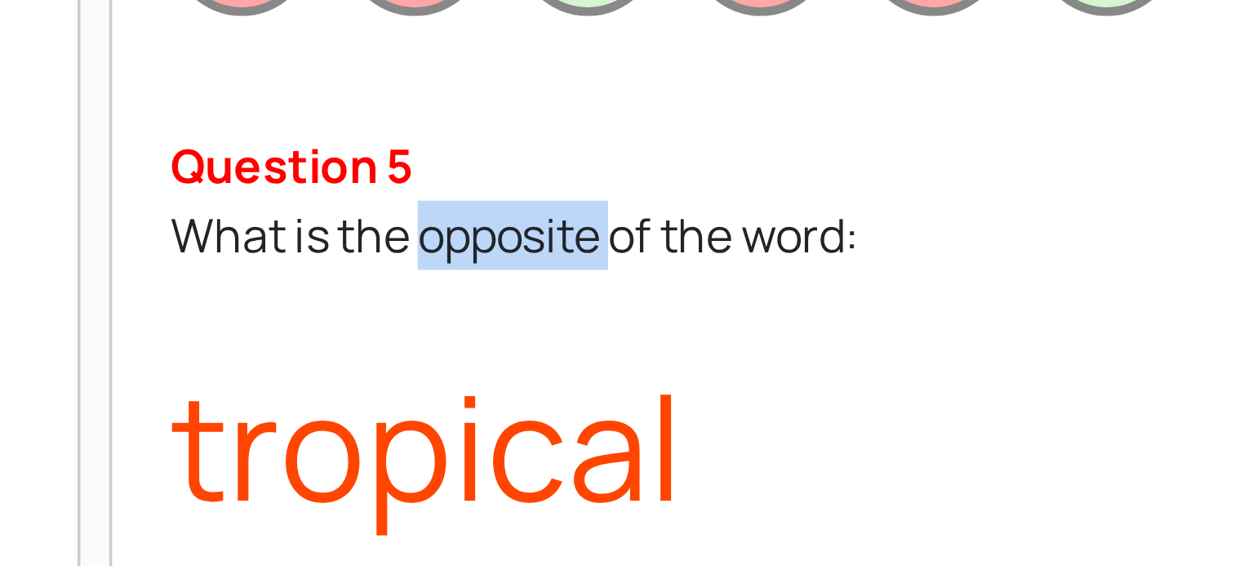
click at [410, 260] on div "What is the opposite of the word: tropical" at bounding box center [718, 298] width 827 height 100
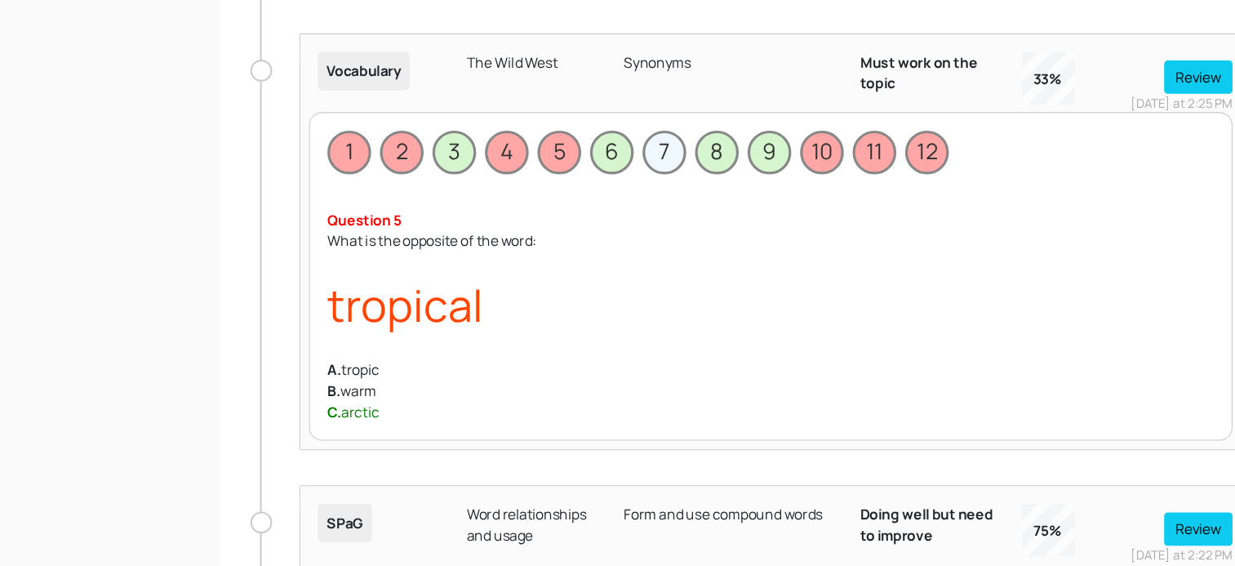
click at [621, 178] on span "7" at bounding box center [619, 175] width 41 height 41
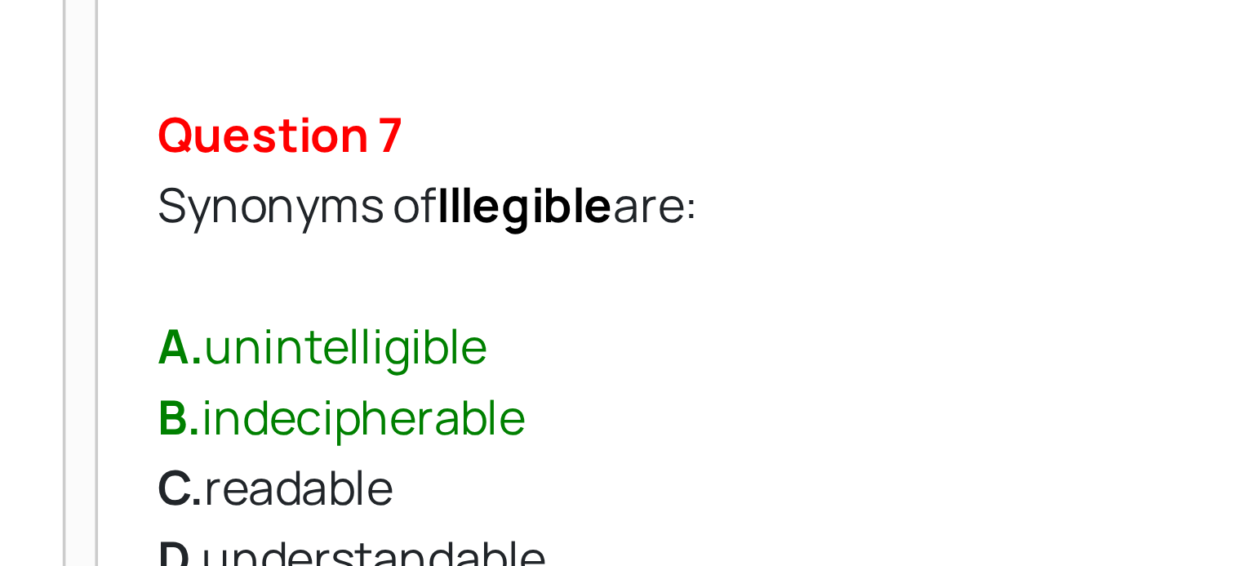
click at [399, 256] on b "Illegible" at bounding box center [407, 258] width 49 height 18
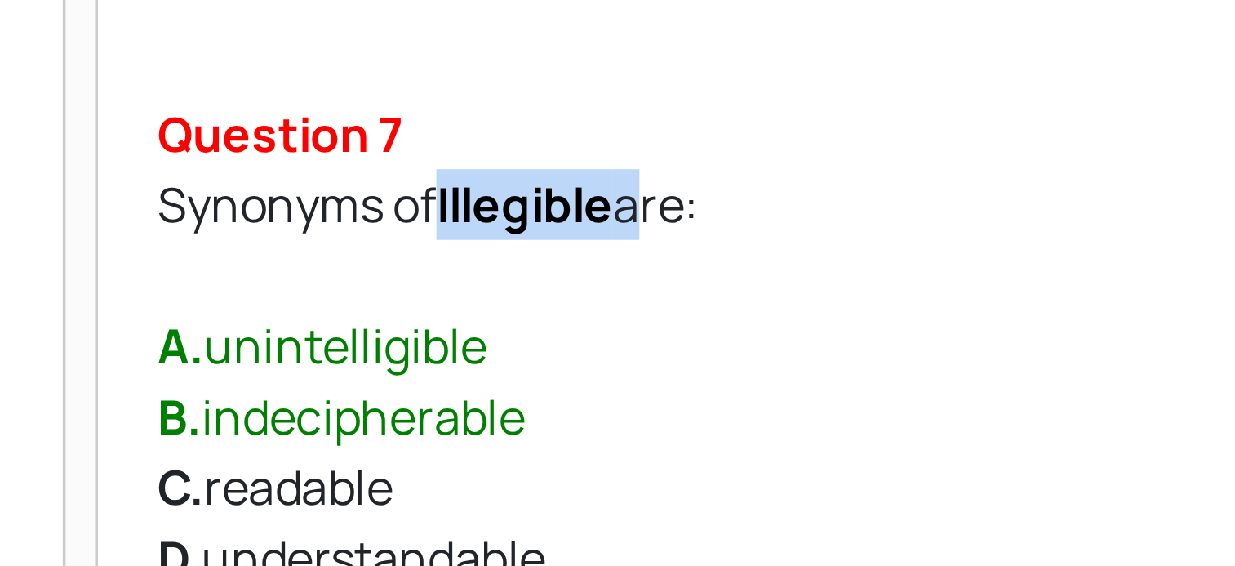
click at [399, 256] on b "Illegible" at bounding box center [407, 258] width 49 height 18
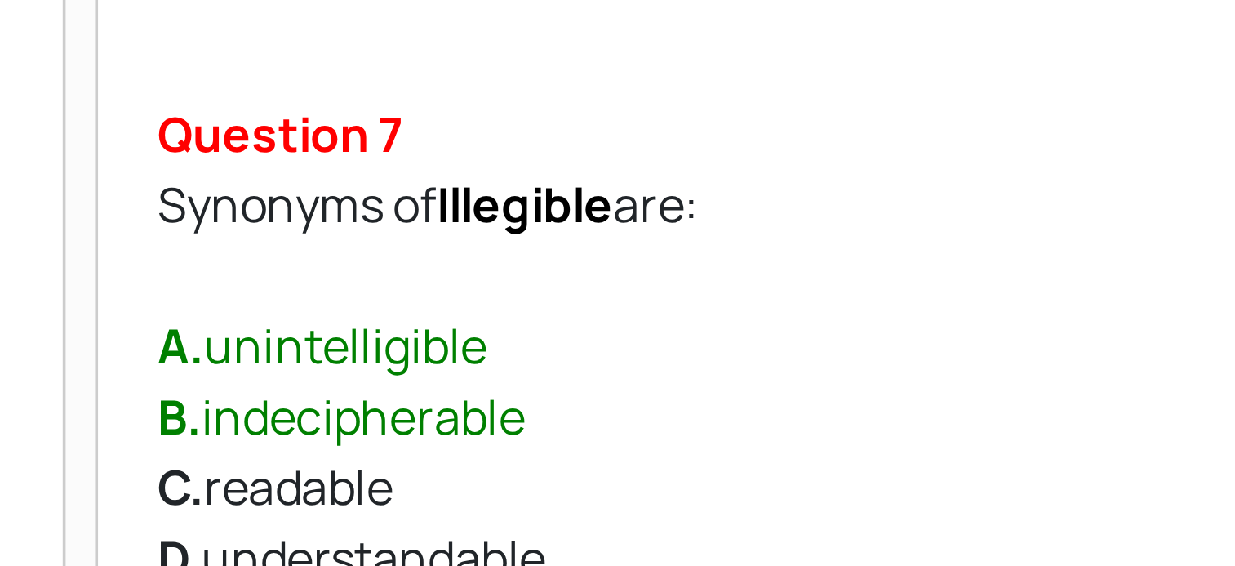
drag, startPoint x: 399, startPoint y: 256, endPoint x: 428, endPoint y: 278, distance: 36.1
click at [428, 278] on div "You got this wrong Question 7 Synonyms of Illegible are: A. unintelligible B. i…" at bounding box center [718, 288] width 827 height 153
click at [412, 258] on b "Illegible" at bounding box center [407, 258] width 49 height 18
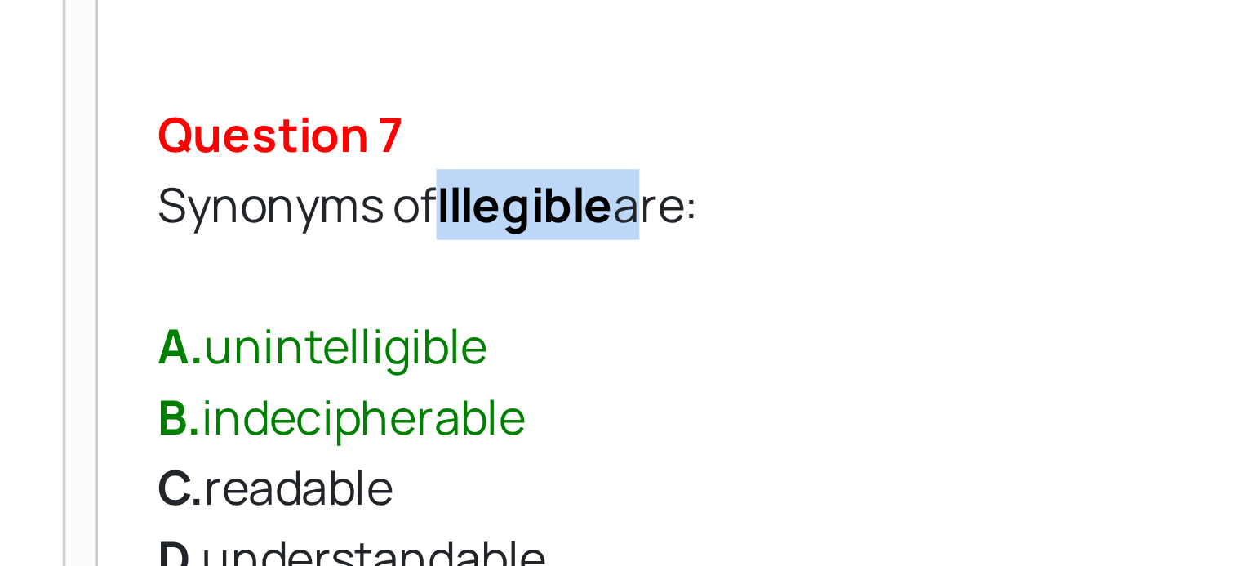
click at [412, 258] on b "Illegible" at bounding box center [407, 258] width 49 height 18
click at [398, 255] on b "Illegible" at bounding box center [407, 258] width 49 height 18
drag, startPoint x: 392, startPoint y: 255, endPoint x: 432, endPoint y: 258, distance: 40.1
click at [432, 258] on b "Illegible" at bounding box center [407, 258] width 49 height 18
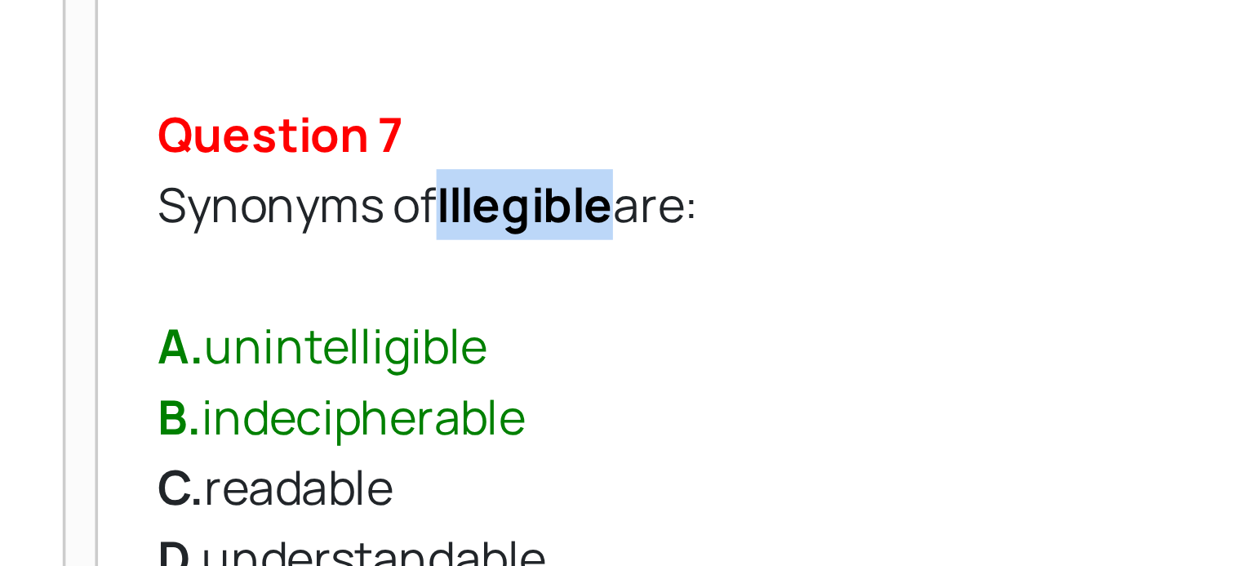
drag, startPoint x: 384, startPoint y: 253, endPoint x: 434, endPoint y: 254, distance: 50.6
click at [434, 254] on div "Synonyms of Illegible are:" at bounding box center [718, 258] width 827 height 20
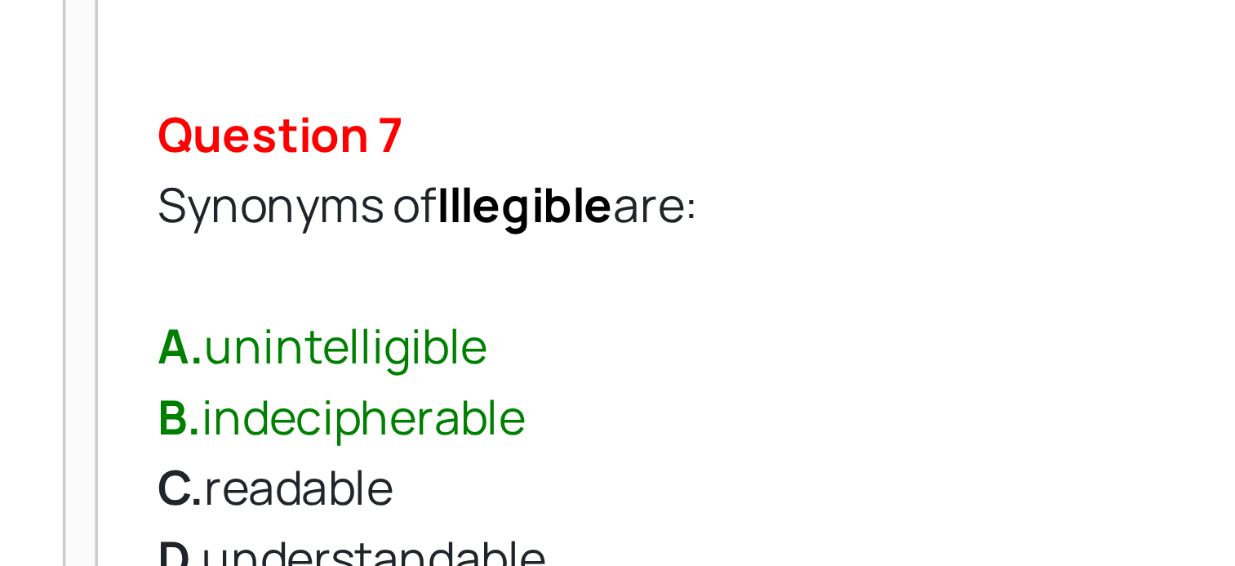
drag, startPoint x: 434, startPoint y: 254, endPoint x: 351, endPoint y: 252, distance: 83.3
click at [351, 252] on div "Synonyms of Illegible are:" at bounding box center [718, 258] width 827 height 20
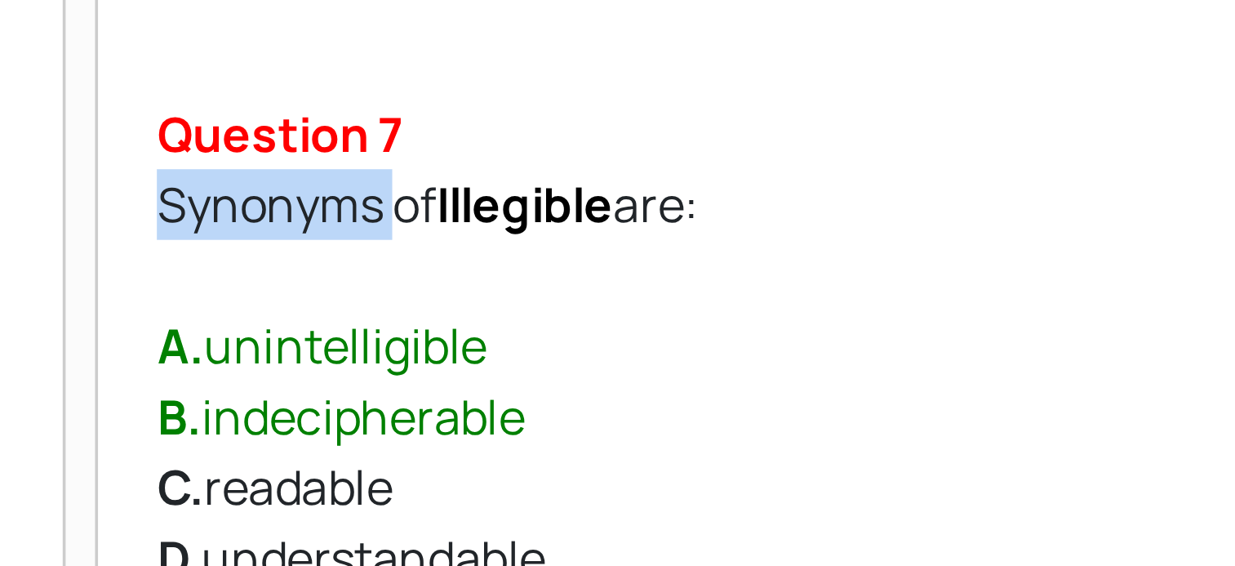
click at [351, 252] on div "Synonyms of Illegible are:" at bounding box center [718, 258] width 827 height 20
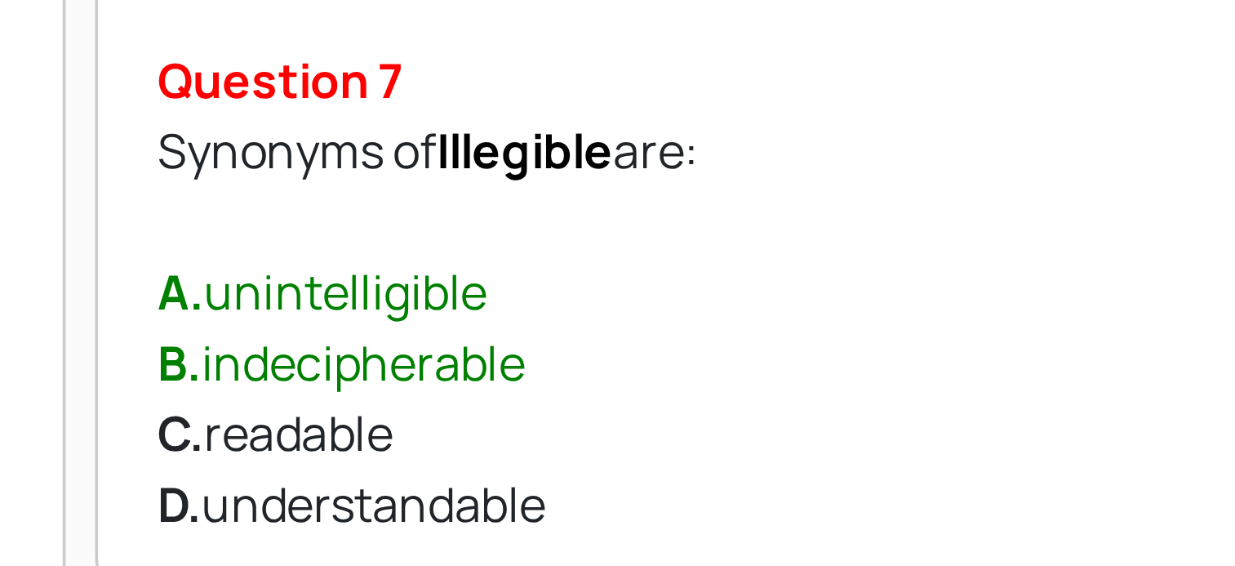
click at [386, 255] on b "Illegible" at bounding box center [407, 258] width 49 height 18
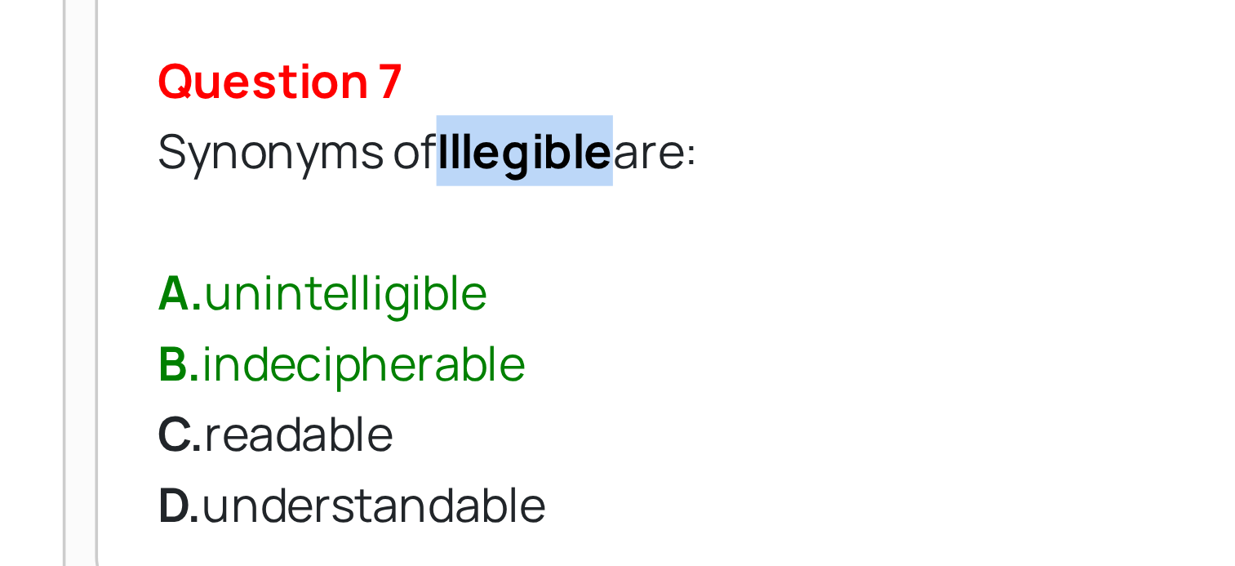
drag, startPoint x: 386, startPoint y: 255, endPoint x: 422, endPoint y: 256, distance: 36.0
click at [422, 256] on b "Illegible" at bounding box center [407, 258] width 49 height 18
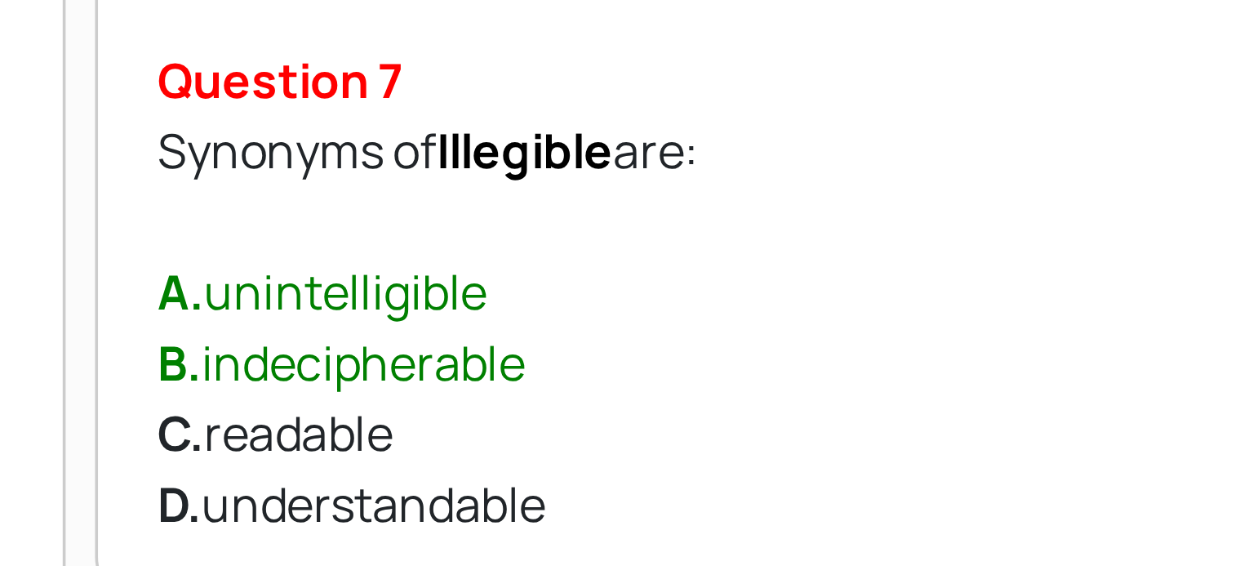
click at [422, 256] on b "Illegible" at bounding box center [407, 258] width 49 height 18
click at [338, 293] on div "A. unintelligible" at bounding box center [718, 297] width 827 height 20
drag, startPoint x: 338, startPoint y: 293, endPoint x: 330, endPoint y: 313, distance: 22.0
click at [330, 313] on div "B. indecipherable" at bounding box center [718, 317] width 827 height 20
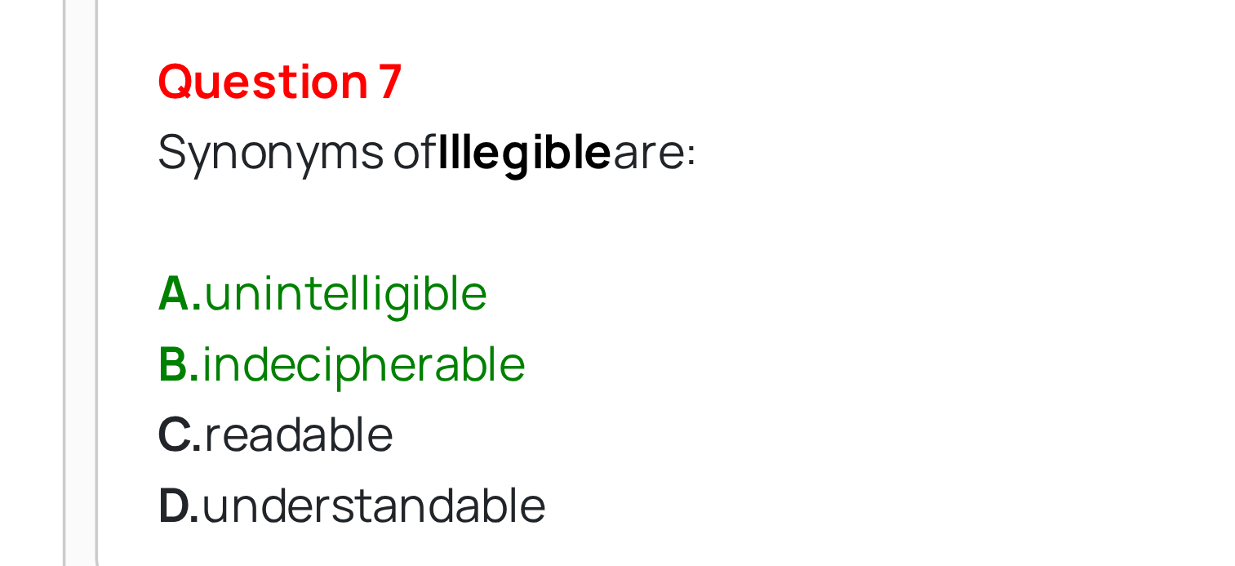
click at [338, 295] on div "A. unintelligible" at bounding box center [718, 297] width 827 height 20
click at [335, 294] on div "A. unintelligible" at bounding box center [718, 297] width 827 height 20
click at [331, 315] on div "B. indecipherable" at bounding box center [718, 317] width 827 height 20
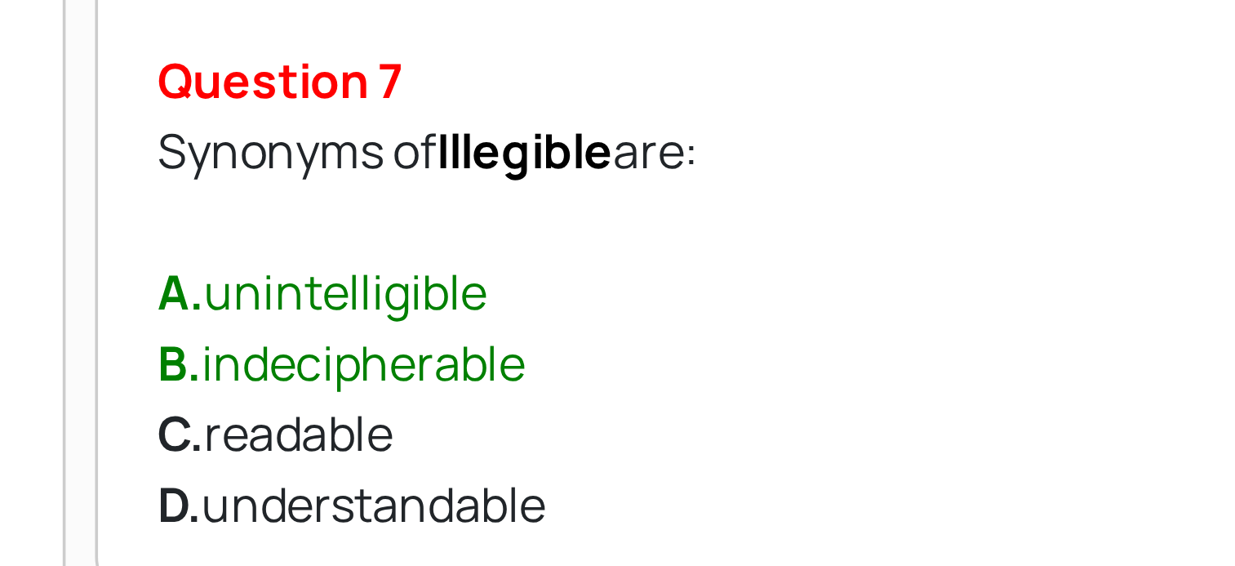
click at [331, 315] on div "B. indecipherable" at bounding box center [718, 317] width 827 height 20
drag, startPoint x: 331, startPoint y: 315, endPoint x: 343, endPoint y: 318, distance: 12.7
click at [343, 318] on div "B. indecipherable" at bounding box center [718, 317] width 827 height 20
click at [332, 315] on div "B. indecipherable" at bounding box center [718, 317] width 827 height 20
drag, startPoint x: 321, startPoint y: 314, endPoint x: 408, endPoint y: 312, distance: 87.4
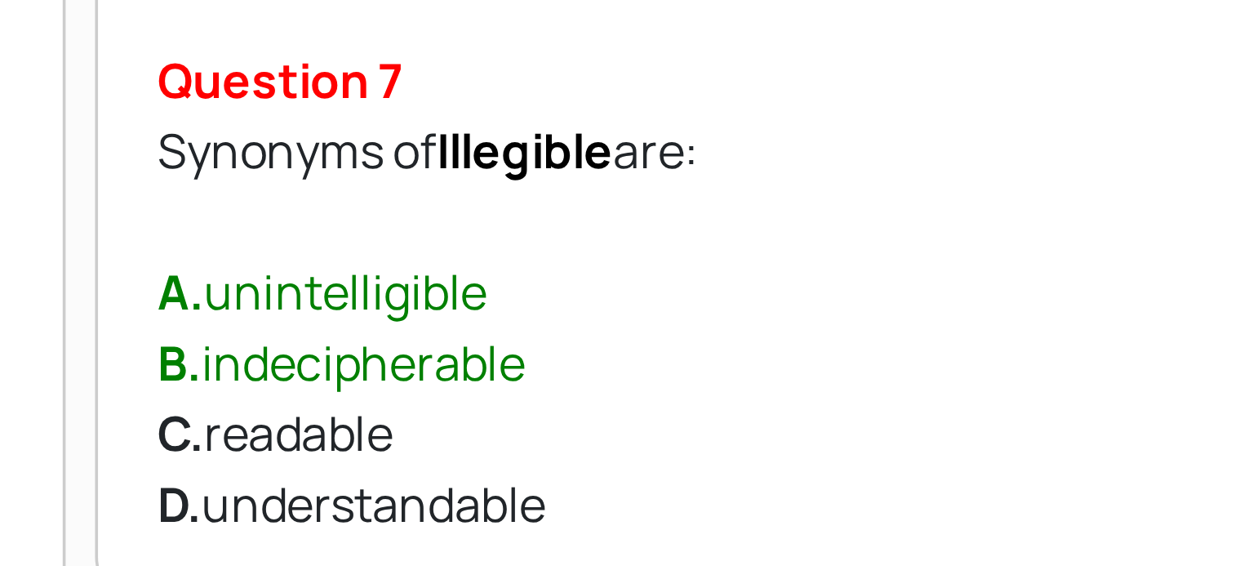
click at [408, 312] on div "B. indecipherable" at bounding box center [718, 317] width 827 height 20
drag, startPoint x: 408, startPoint y: 312, endPoint x: 391, endPoint y: 311, distance: 17.2
click at [391, 311] on div "B. indecipherable" at bounding box center [718, 317] width 827 height 20
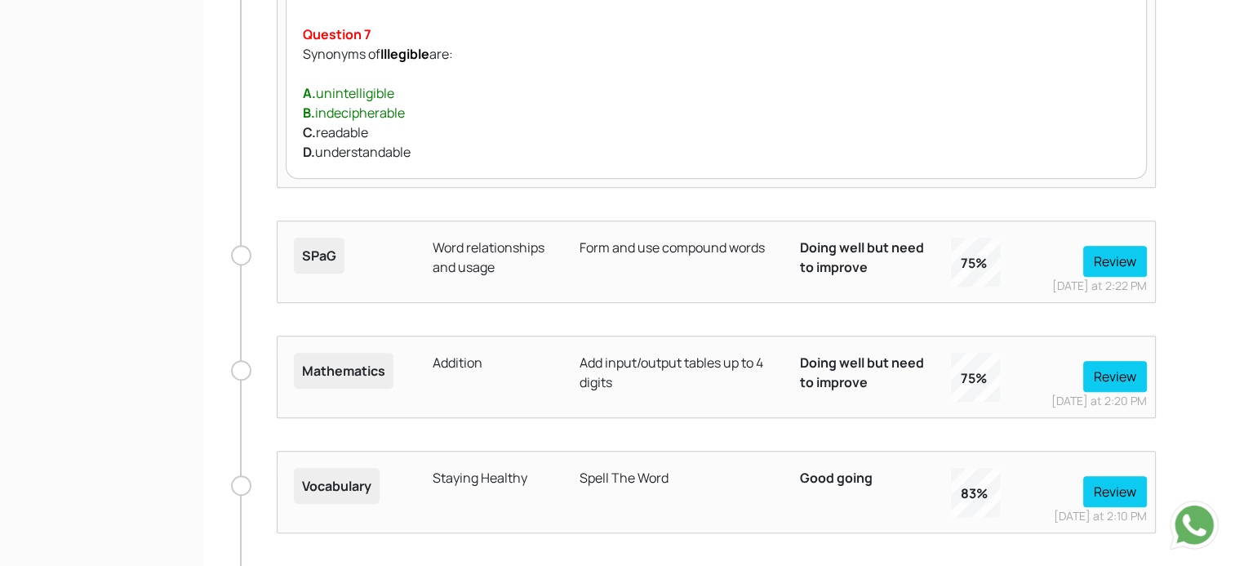
scroll to position [1109, 2]
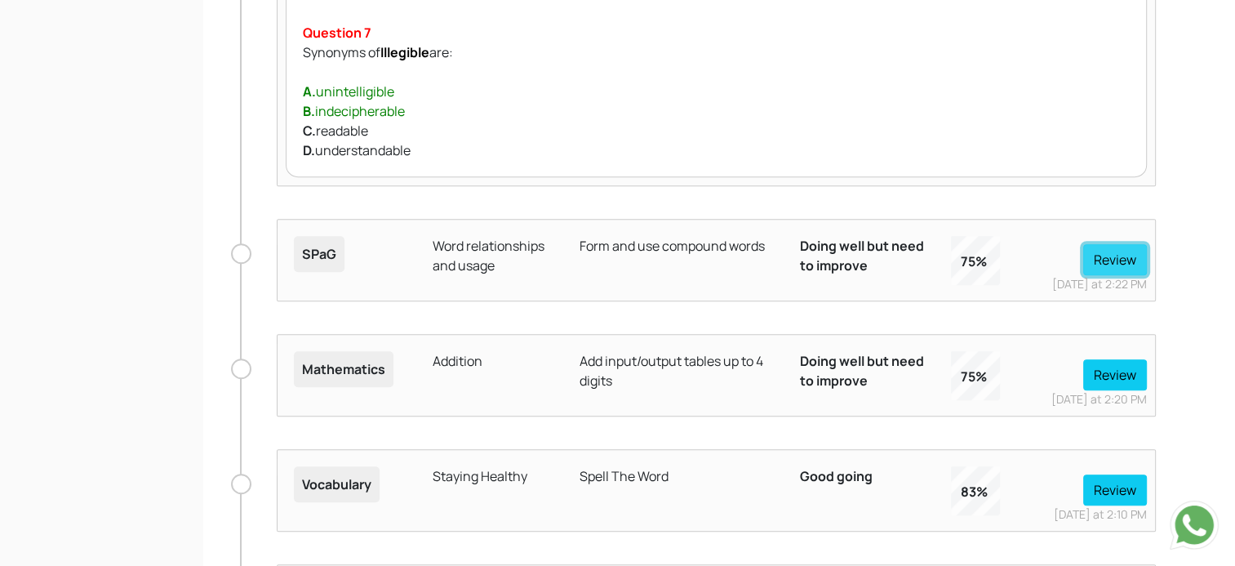
click at [1127, 254] on button "Review" at bounding box center [1115, 259] width 64 height 31
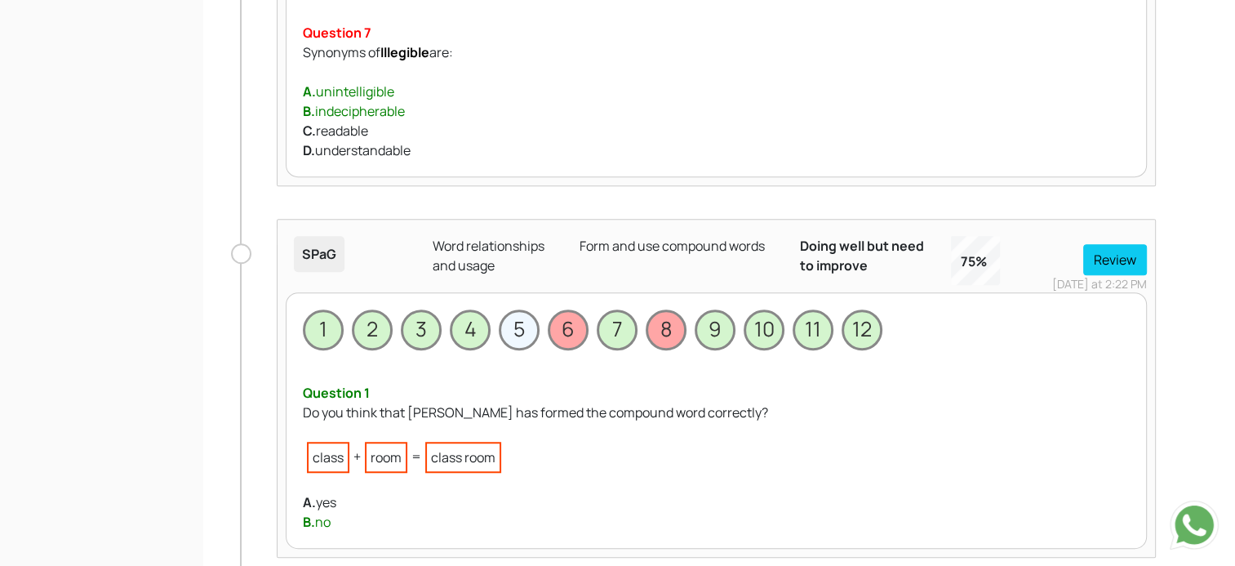
click at [524, 334] on span "5" at bounding box center [519, 329] width 41 height 41
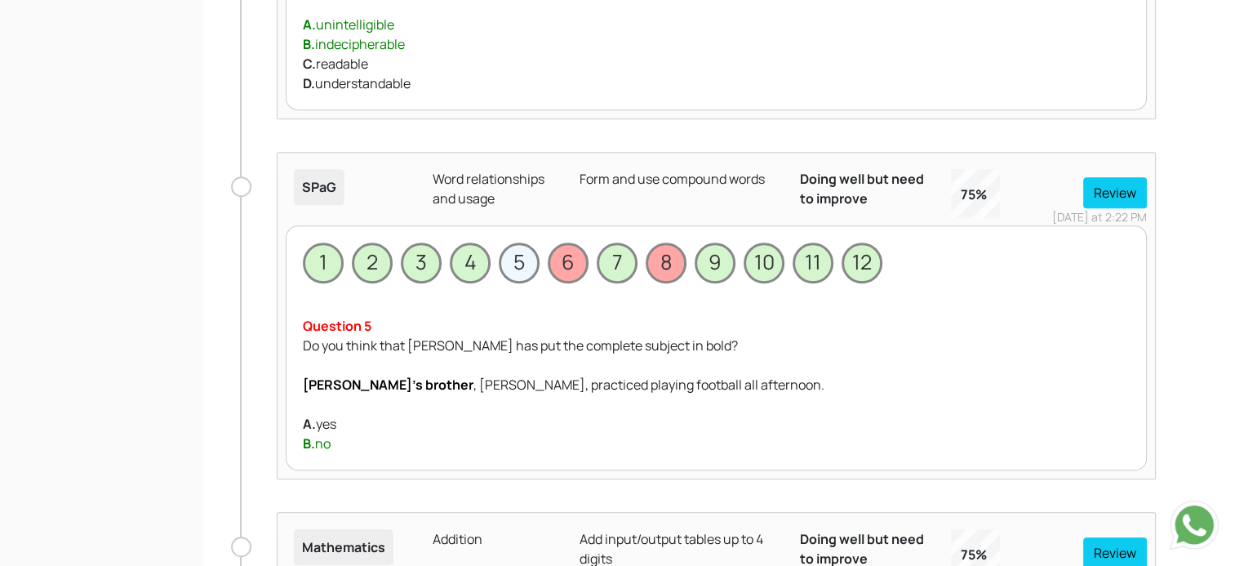
scroll to position [1189, 2]
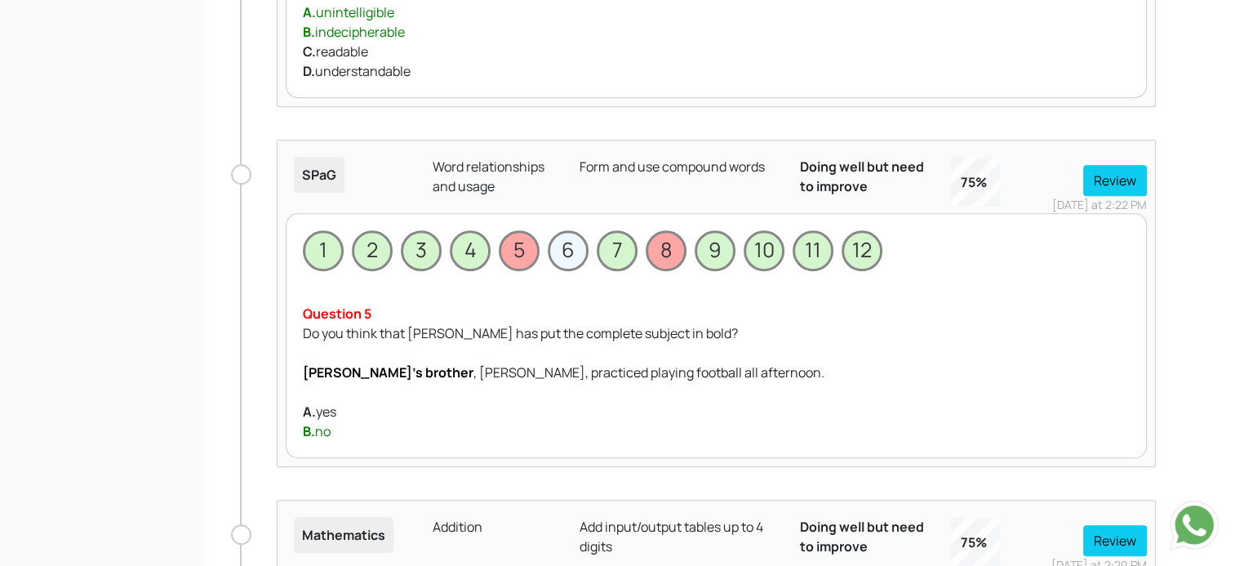
click at [576, 253] on span "6" at bounding box center [568, 250] width 41 height 41
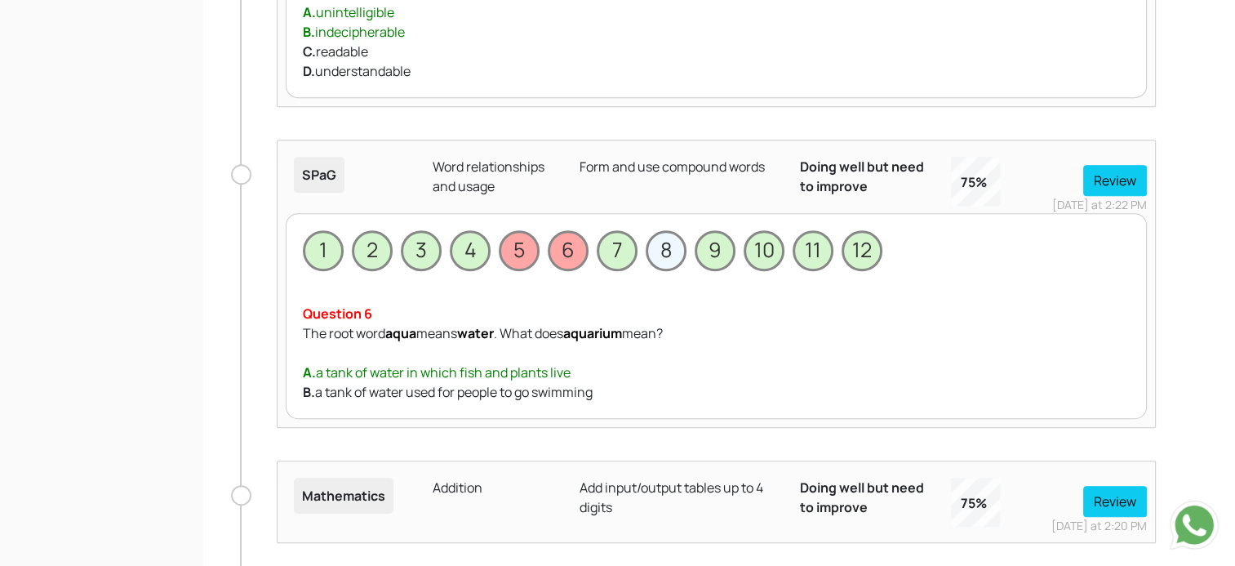
click at [669, 237] on span "8" at bounding box center [666, 250] width 41 height 41
